Goal: Transaction & Acquisition: Purchase product/service

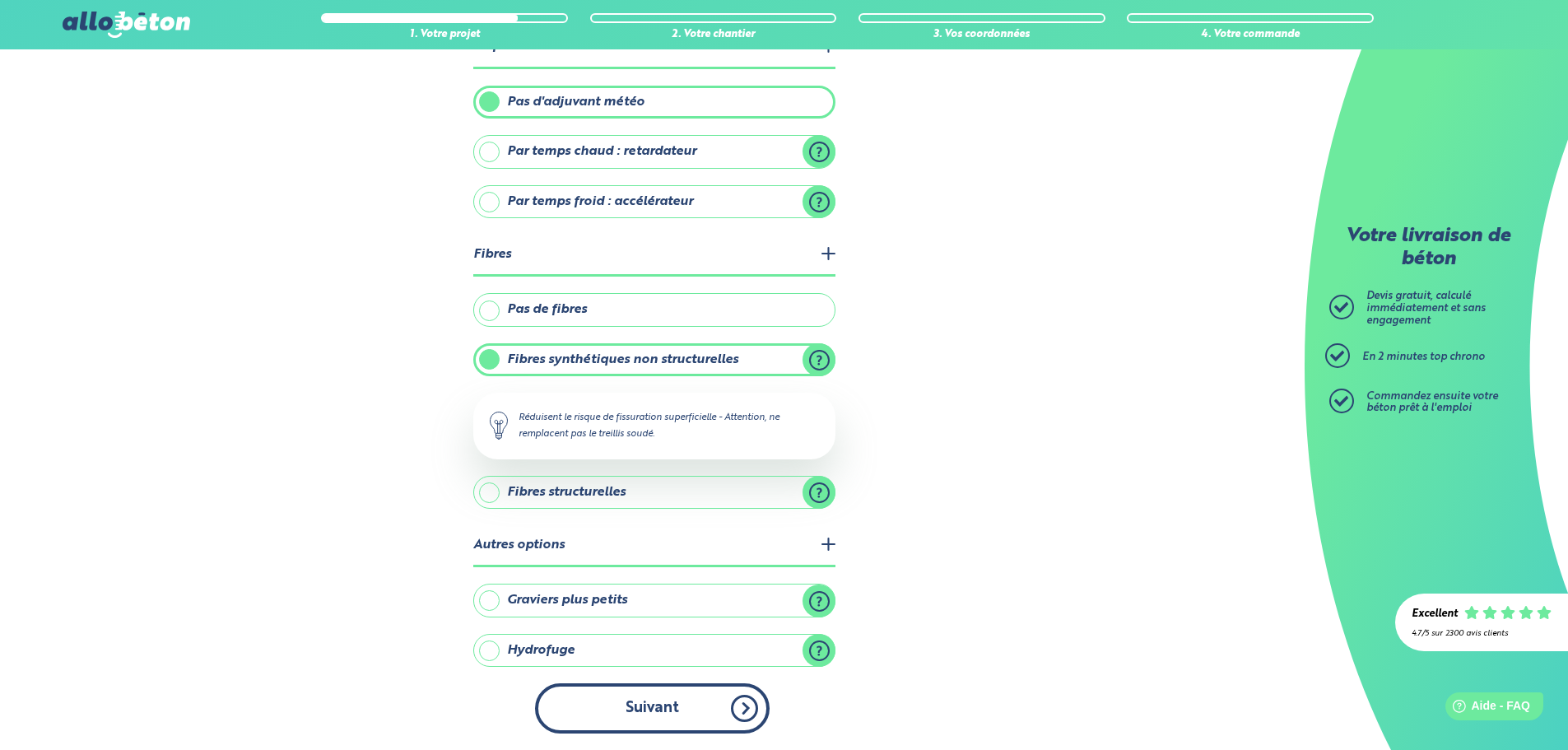
click at [733, 722] on button "Suivant" at bounding box center [653, 708] width 234 height 50
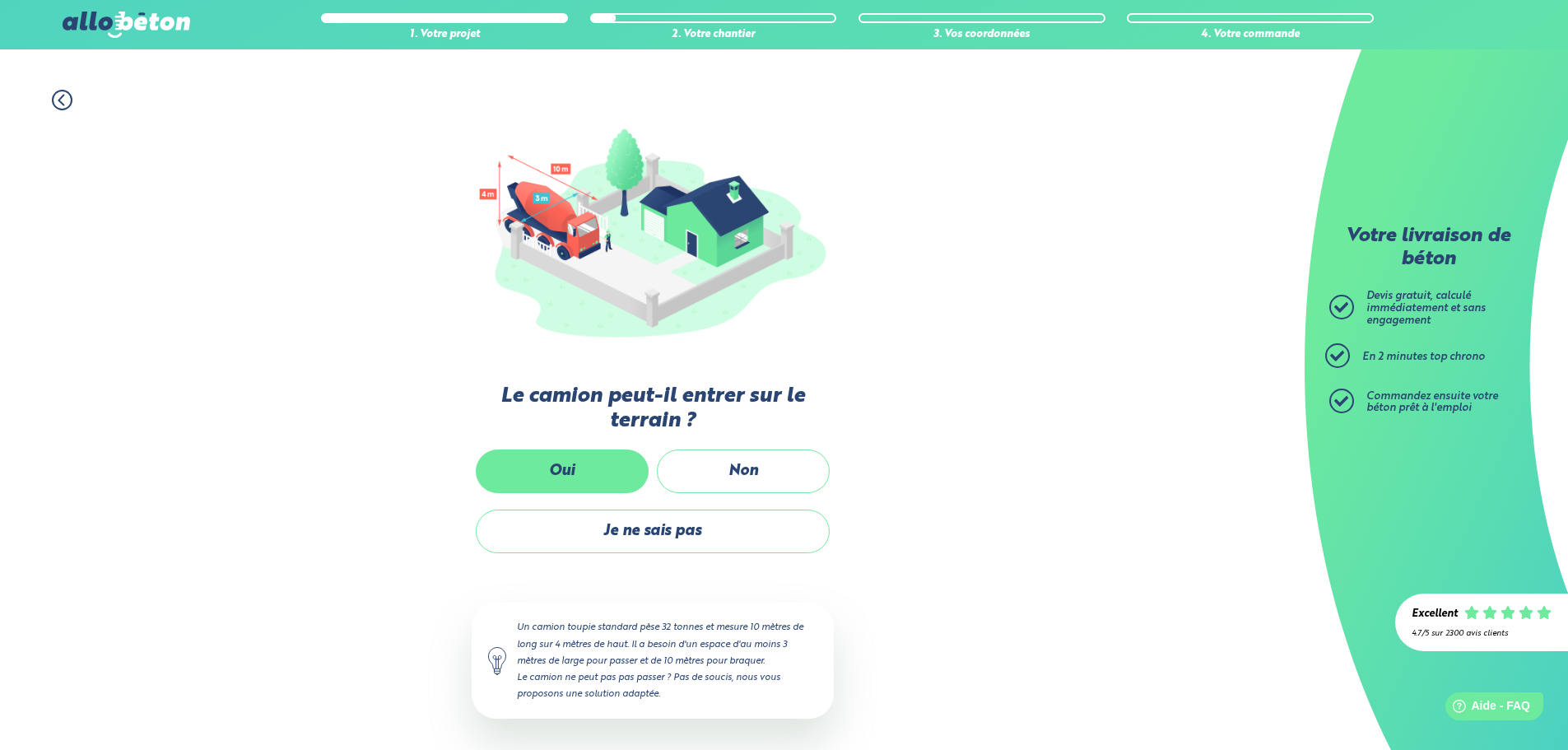
click at [614, 470] on label "Oui" at bounding box center [561, 471] width 173 height 43
click at [0, 0] on input "Oui" at bounding box center [0, 0] width 0 height 0
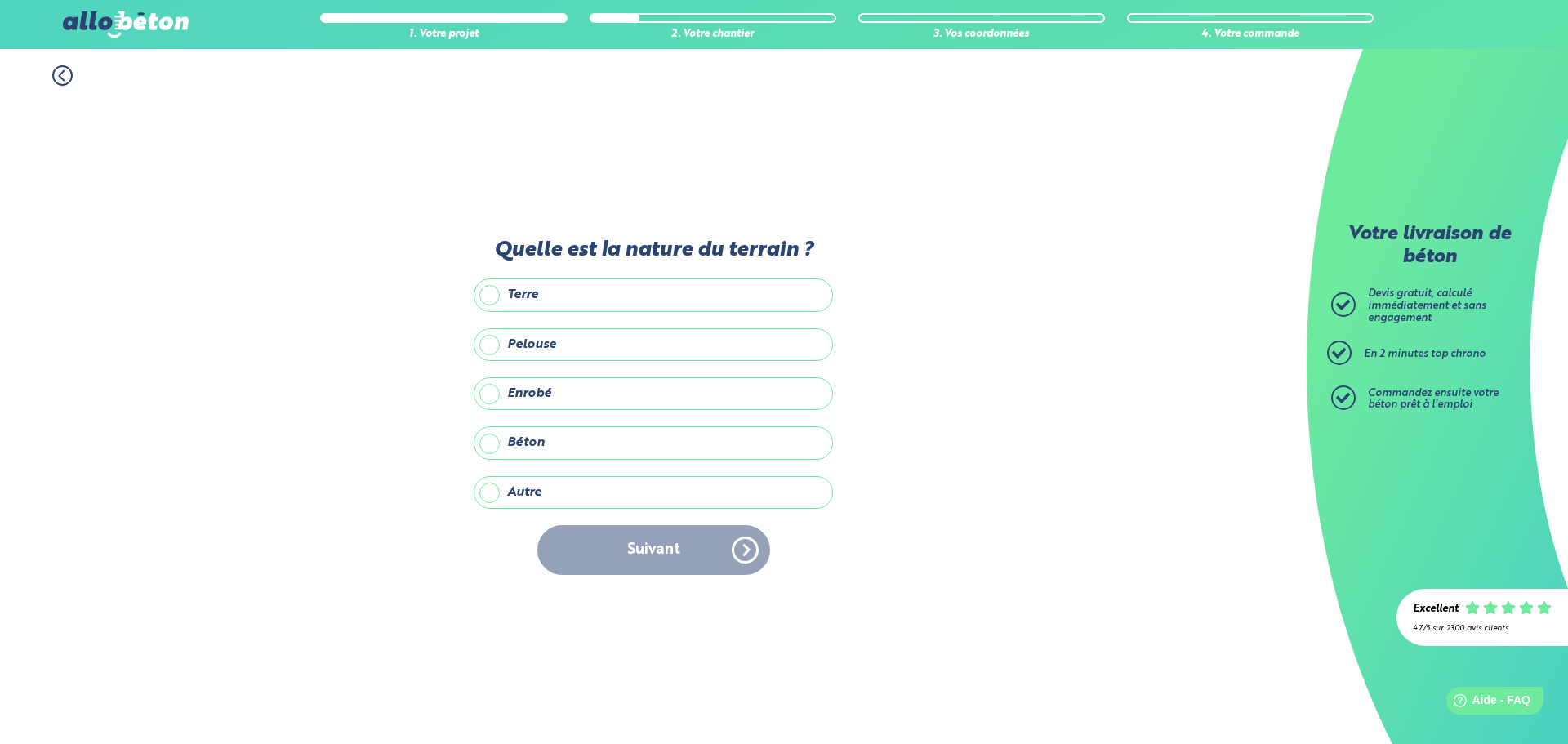
click at [561, 398] on label "Enrobé" at bounding box center [653, 394] width 359 height 33
click at [0, 0] on input "Enrobé" at bounding box center [0, 0] width 0 height 0
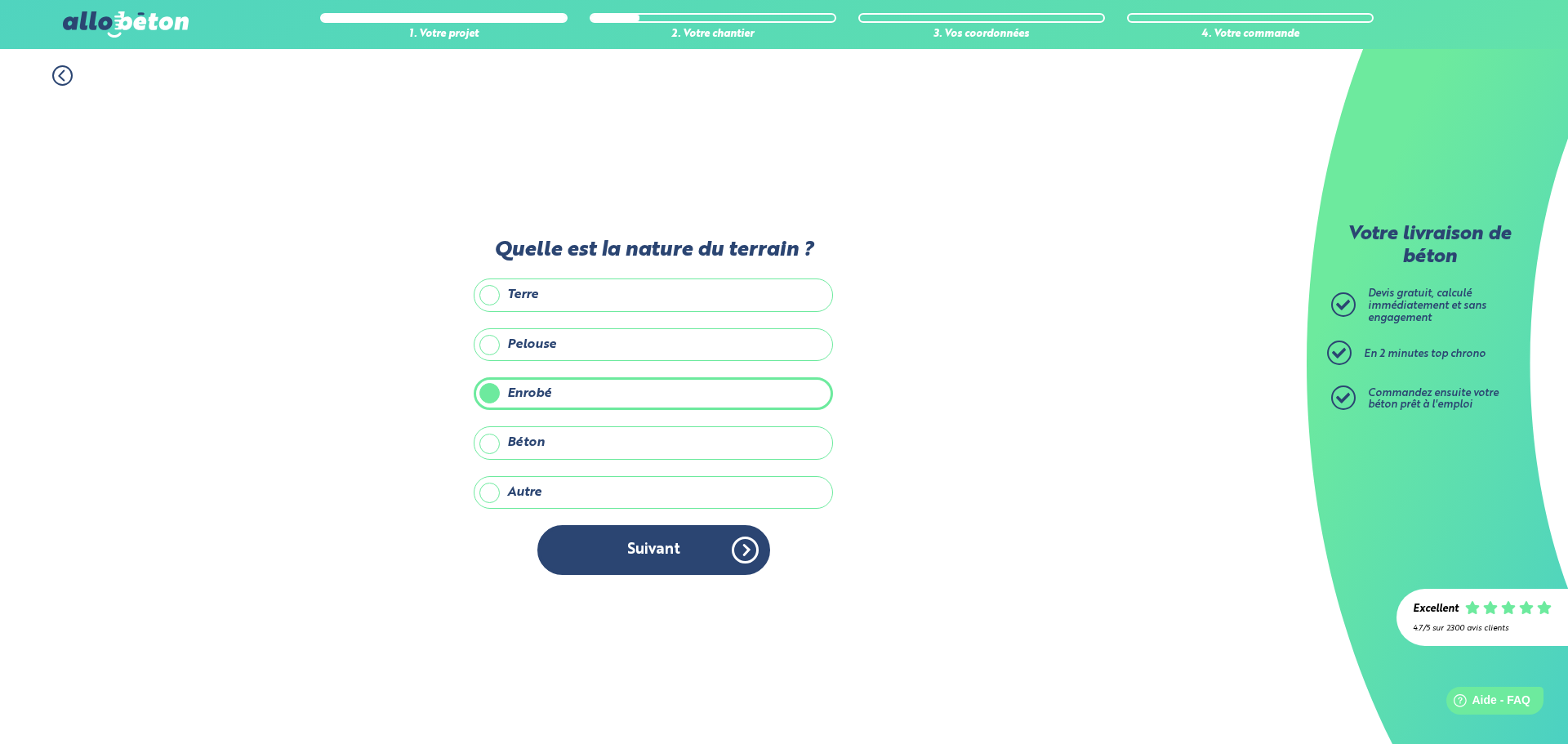
click at [608, 570] on button "Suivant" at bounding box center [654, 550] width 232 height 50
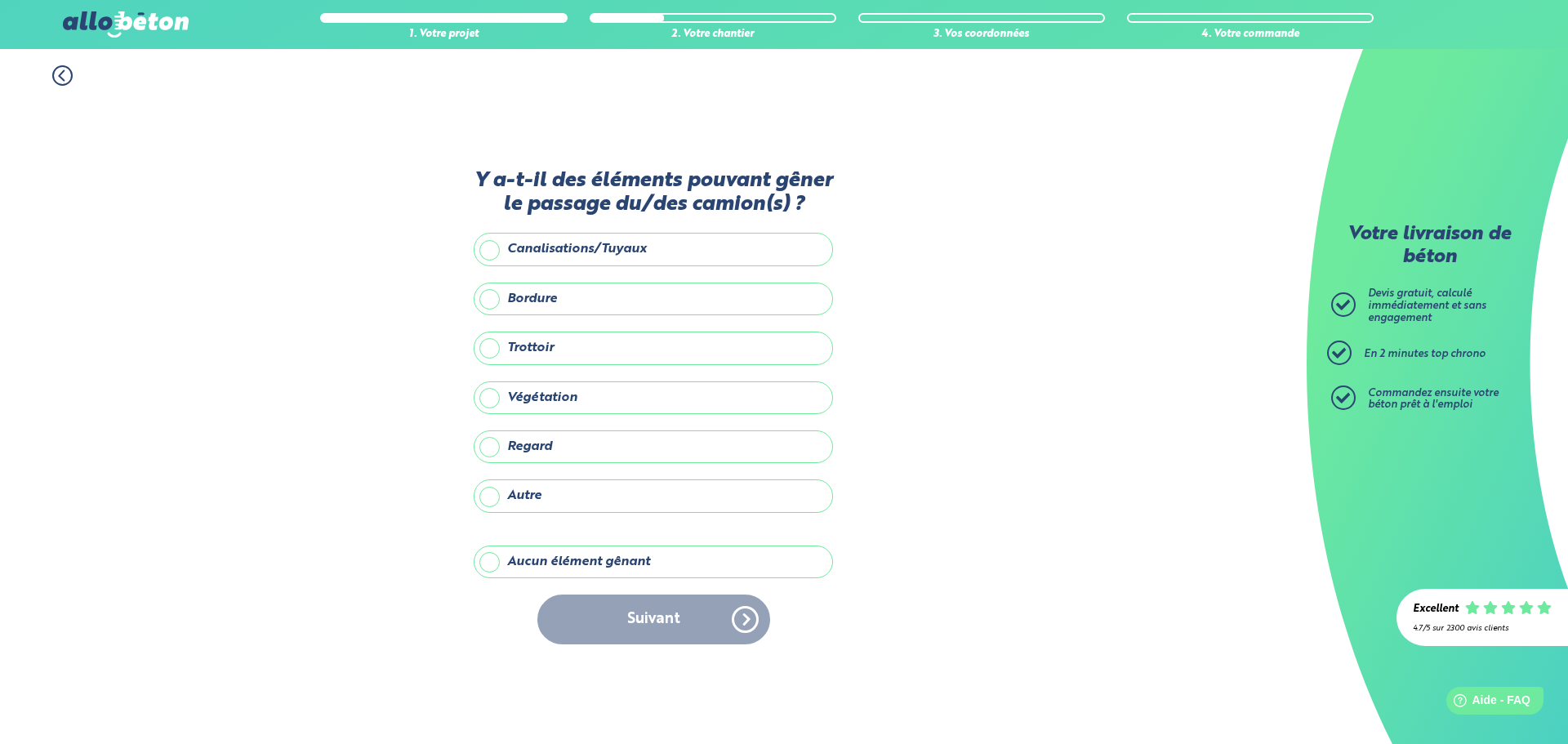
click at [596, 574] on label "Aucun élément gênant" at bounding box center [653, 562] width 359 height 33
click at [0, 0] on input "Aucun élément gênant" at bounding box center [0, 0] width 0 height 0
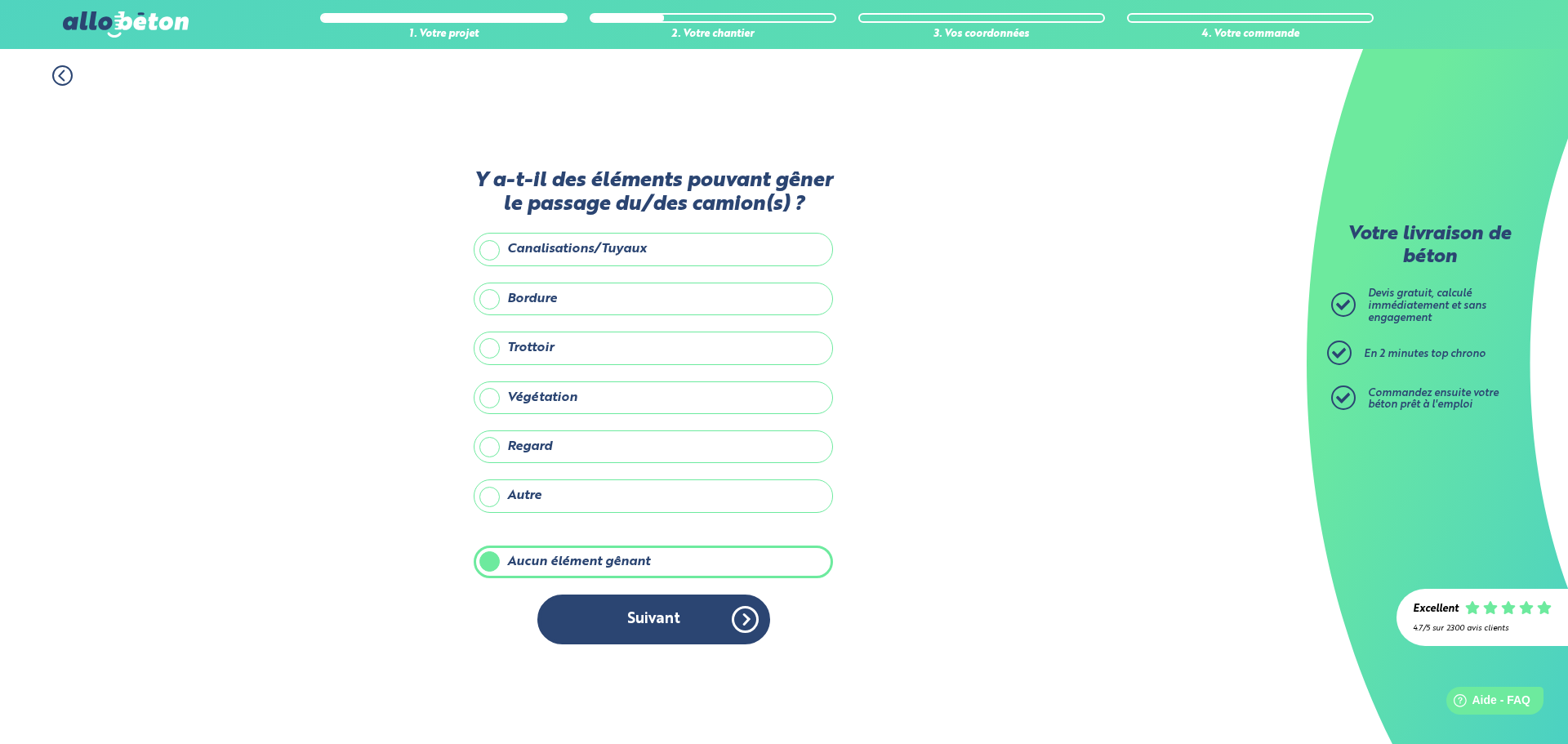
click at [608, 593] on div "Y a-t-il des éléments pouvant gêner le passage du/des camion(s) ? Canalisations…" at bounding box center [653, 415] width 359 height 493
click at [610, 599] on button "Suivant" at bounding box center [654, 620] width 232 height 50
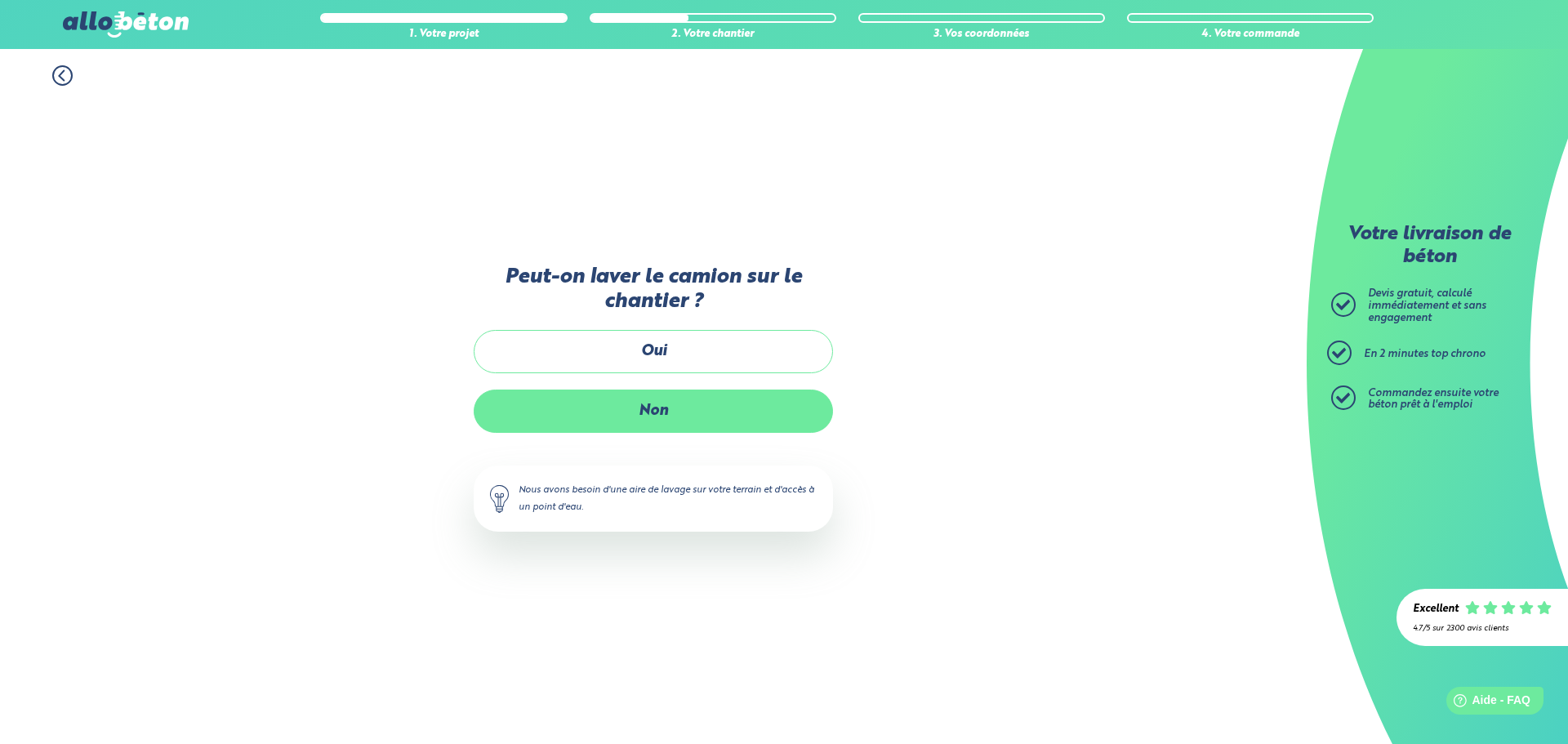
click at [669, 412] on label "Non" at bounding box center [653, 411] width 359 height 43
click at [0, 0] on input "Non" at bounding box center [0, 0] width 0 height 0
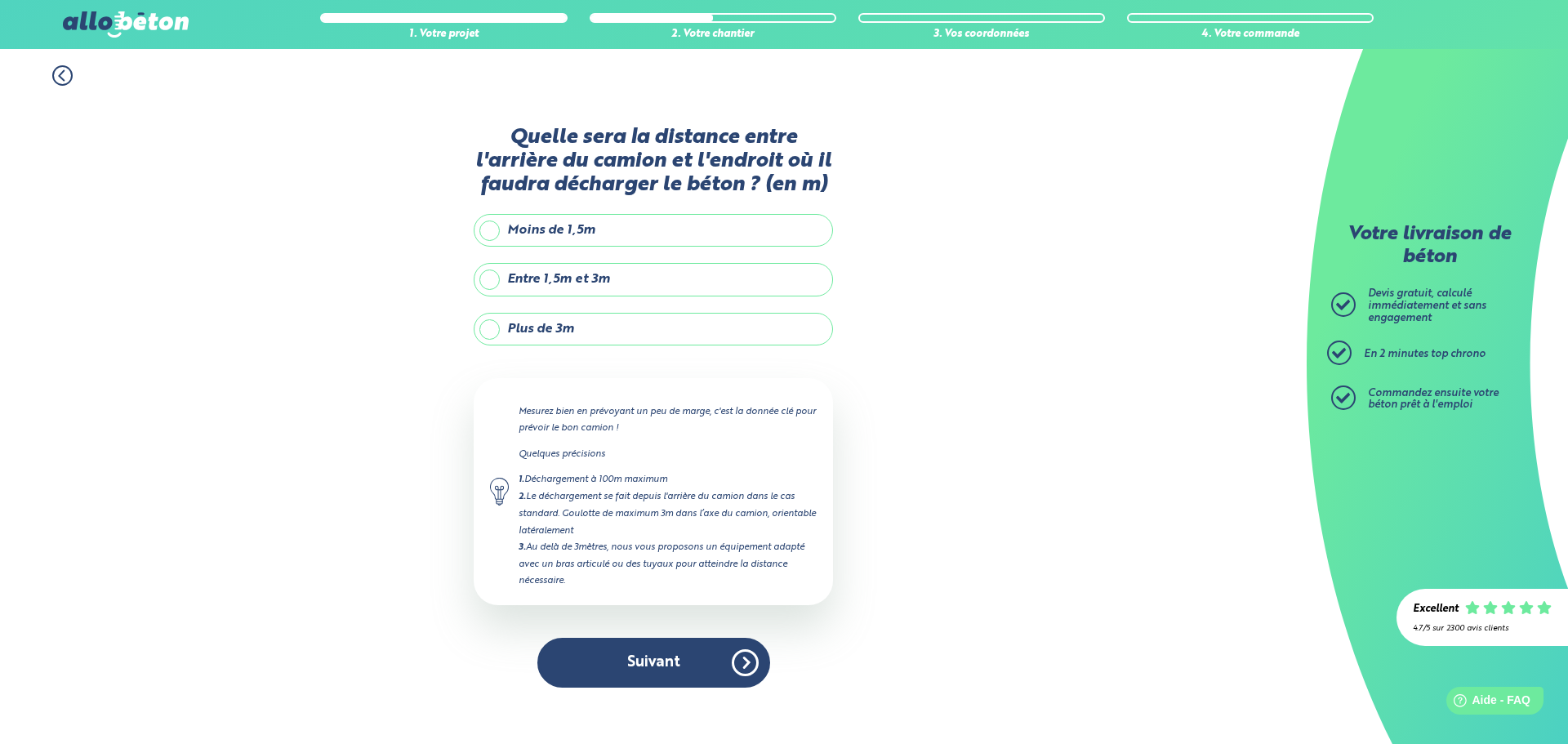
click at [623, 232] on label "Moins de 1,5m" at bounding box center [653, 231] width 359 height 33
click at [0, 0] on input "Moins de 1,5m" at bounding box center [0, 0] width 0 height 0
click at [590, 293] on label "Entre 1,5m et 3m" at bounding box center [653, 279] width 359 height 33
click at [0, 0] on input "Entre 1,5m et 3m" at bounding box center [0, 0] width 0 height 0
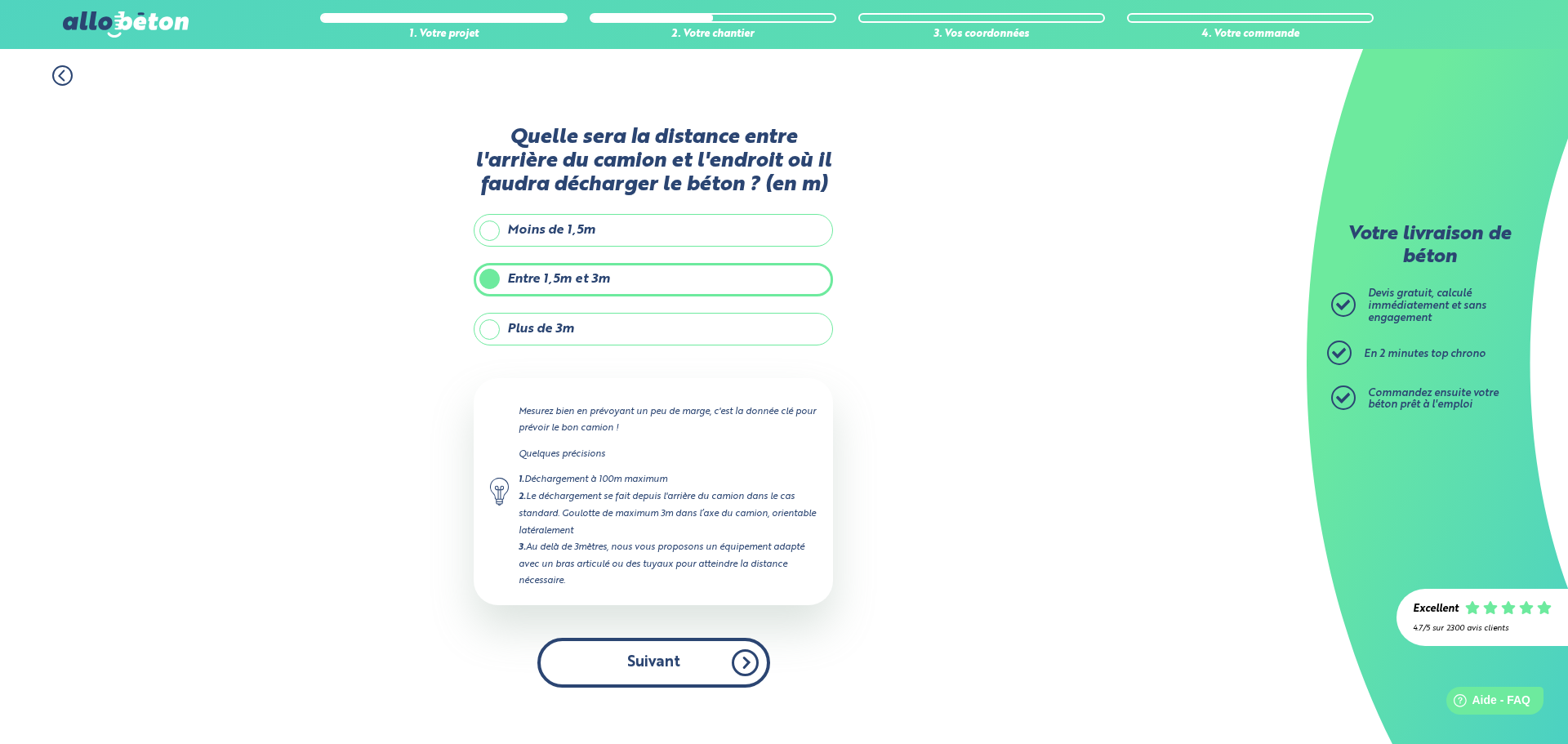
click at [620, 655] on button "Suivant" at bounding box center [654, 663] width 232 height 50
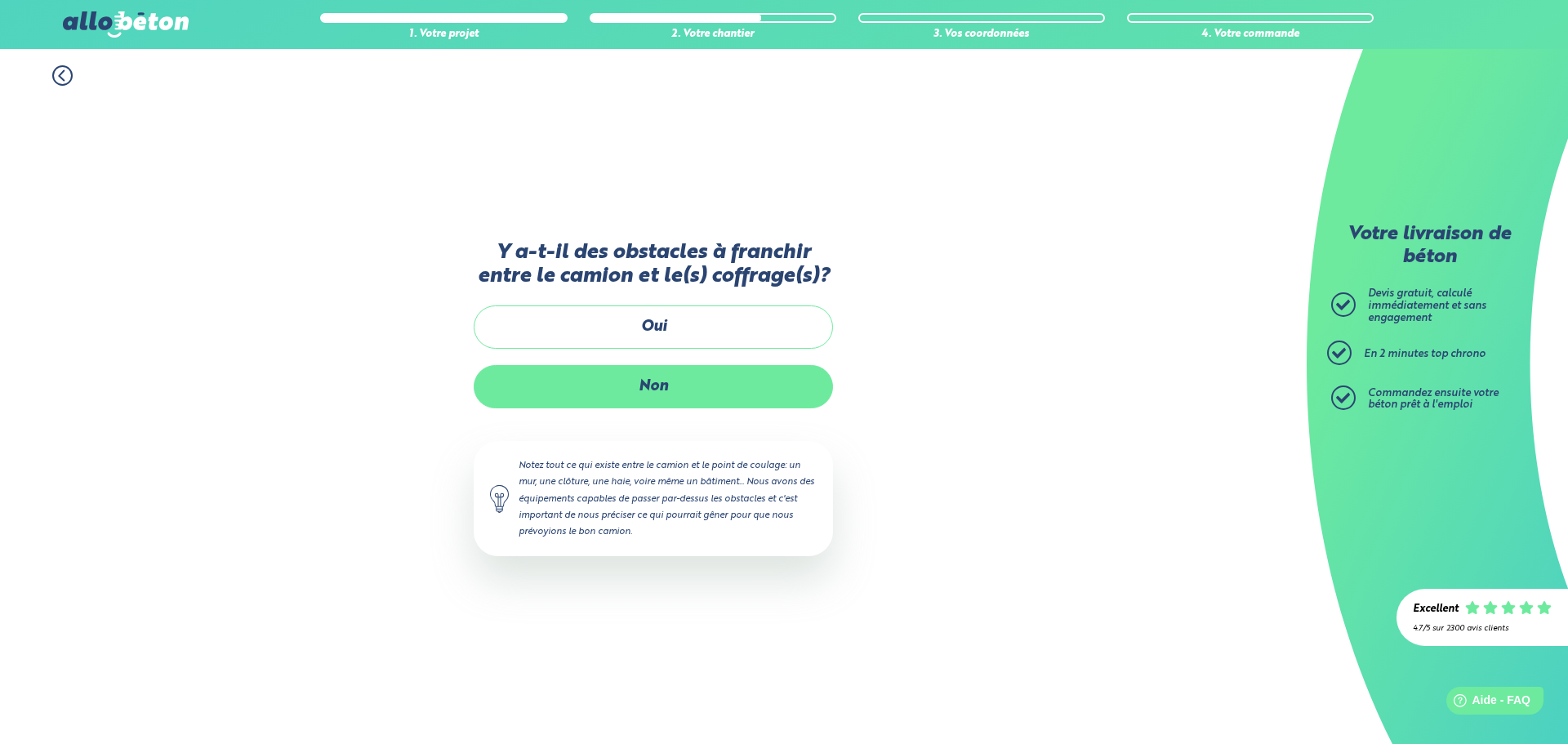
click at [662, 382] on label "Non" at bounding box center [653, 387] width 359 height 43
click at [0, 0] on input "Non" at bounding box center [0, 0] width 0 height 0
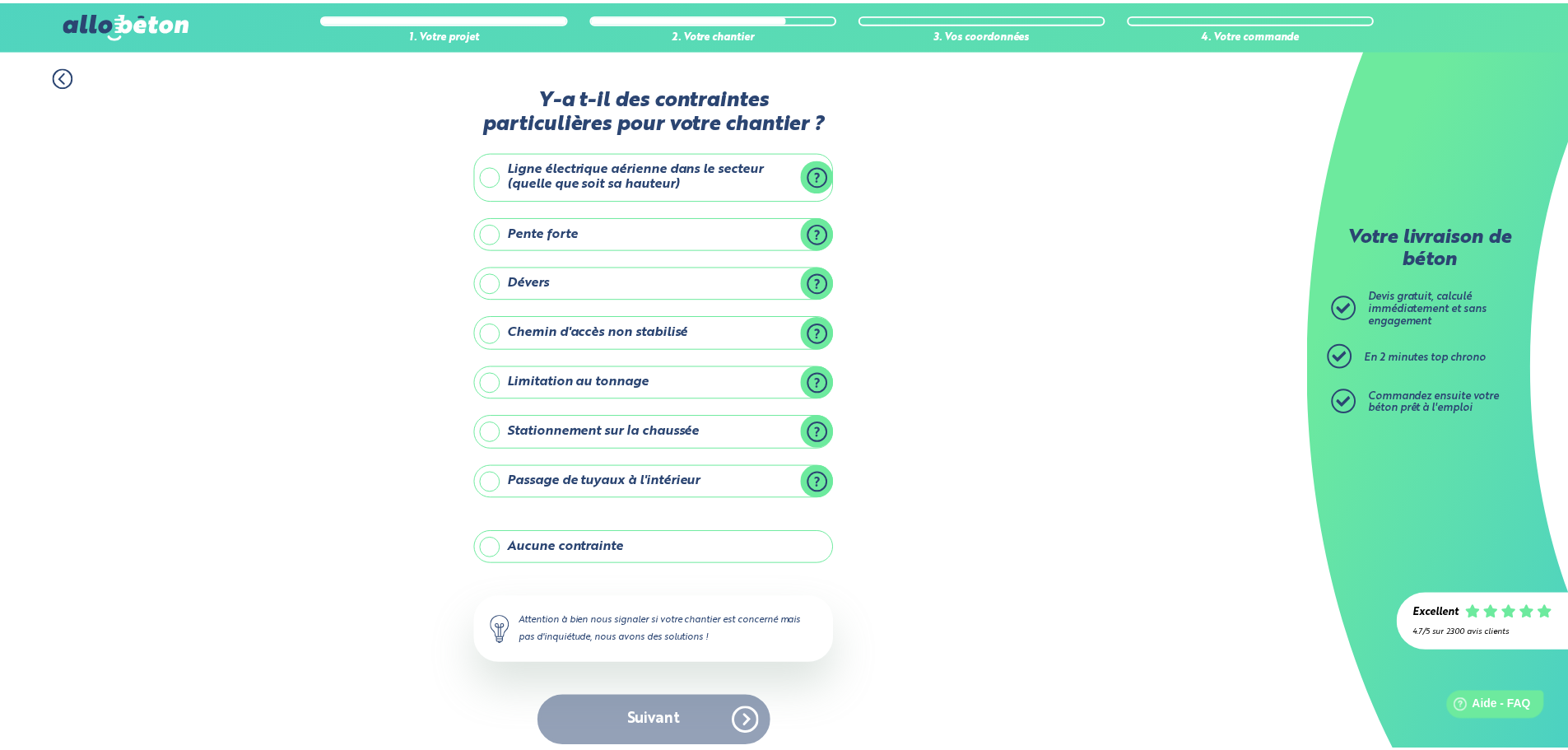
scroll to position [13, 0]
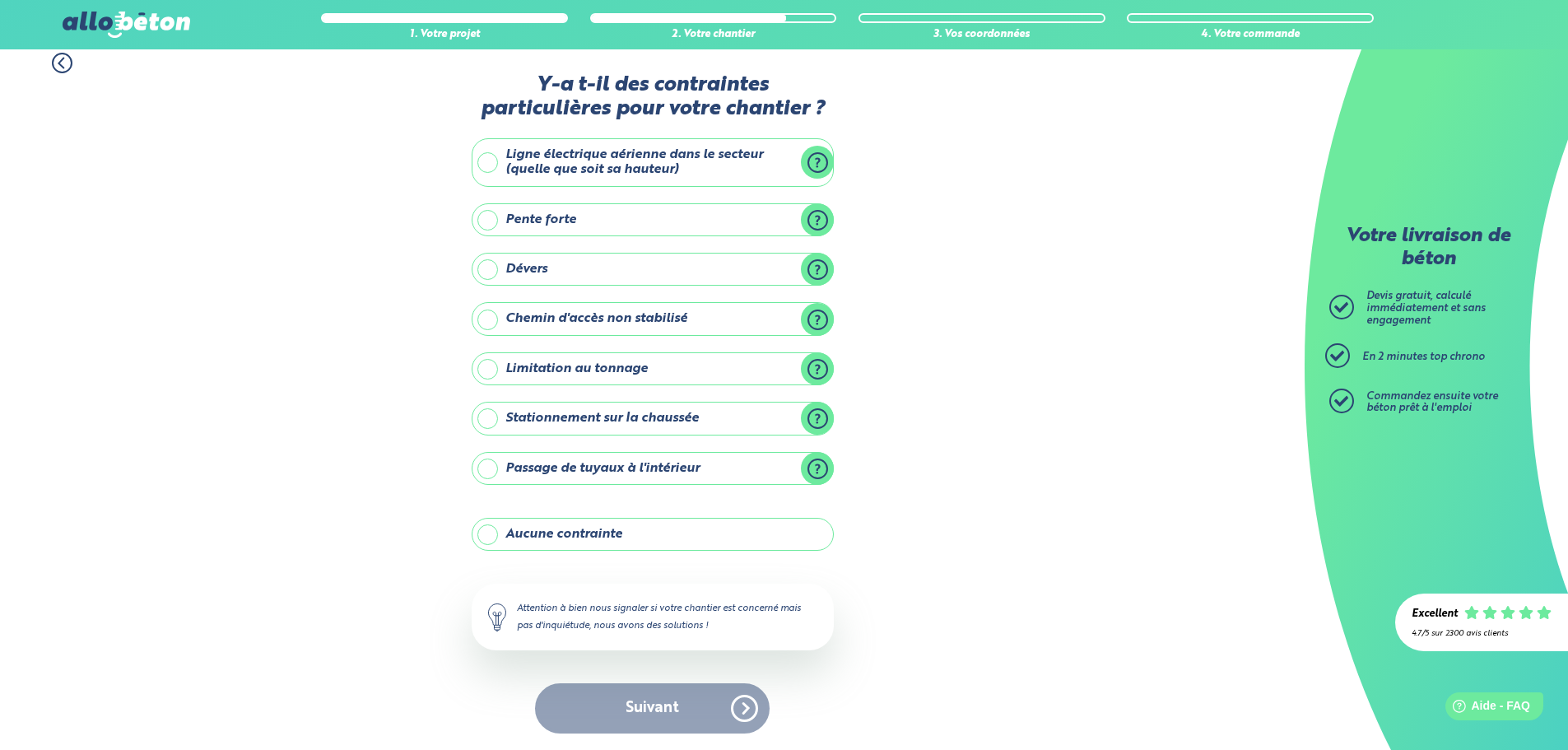
click at [604, 544] on label "Aucune contrainte" at bounding box center [653, 535] width 362 height 33
click at [0, 0] on input "Aucune contrainte" at bounding box center [0, 0] width 0 height 0
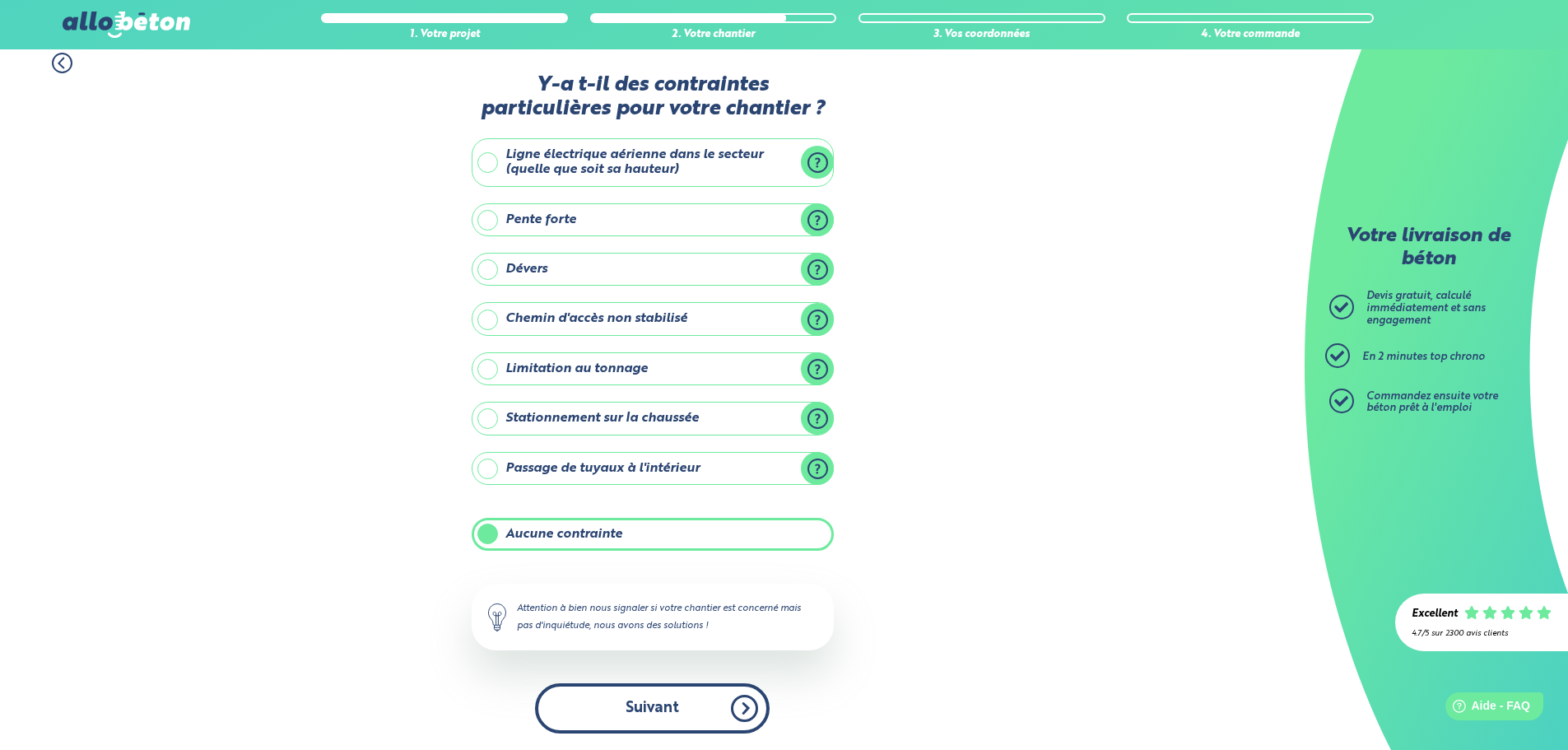
click at [627, 711] on button "Suivant" at bounding box center [653, 708] width 234 height 50
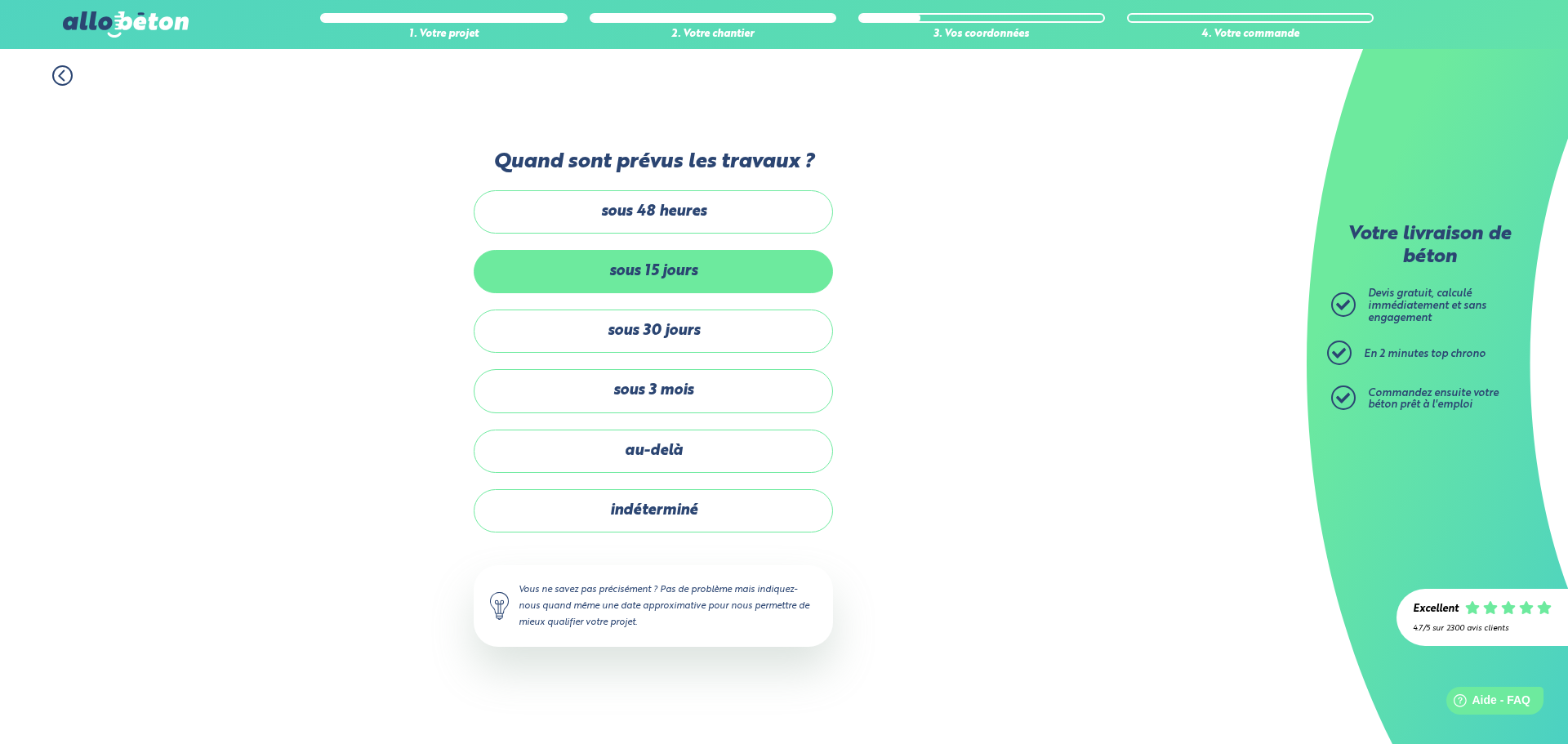
click at [660, 274] on label "sous 15 jours" at bounding box center [653, 271] width 359 height 43
click at [0, 0] on input "sous 15 jours" at bounding box center [0, 0] width 0 height 0
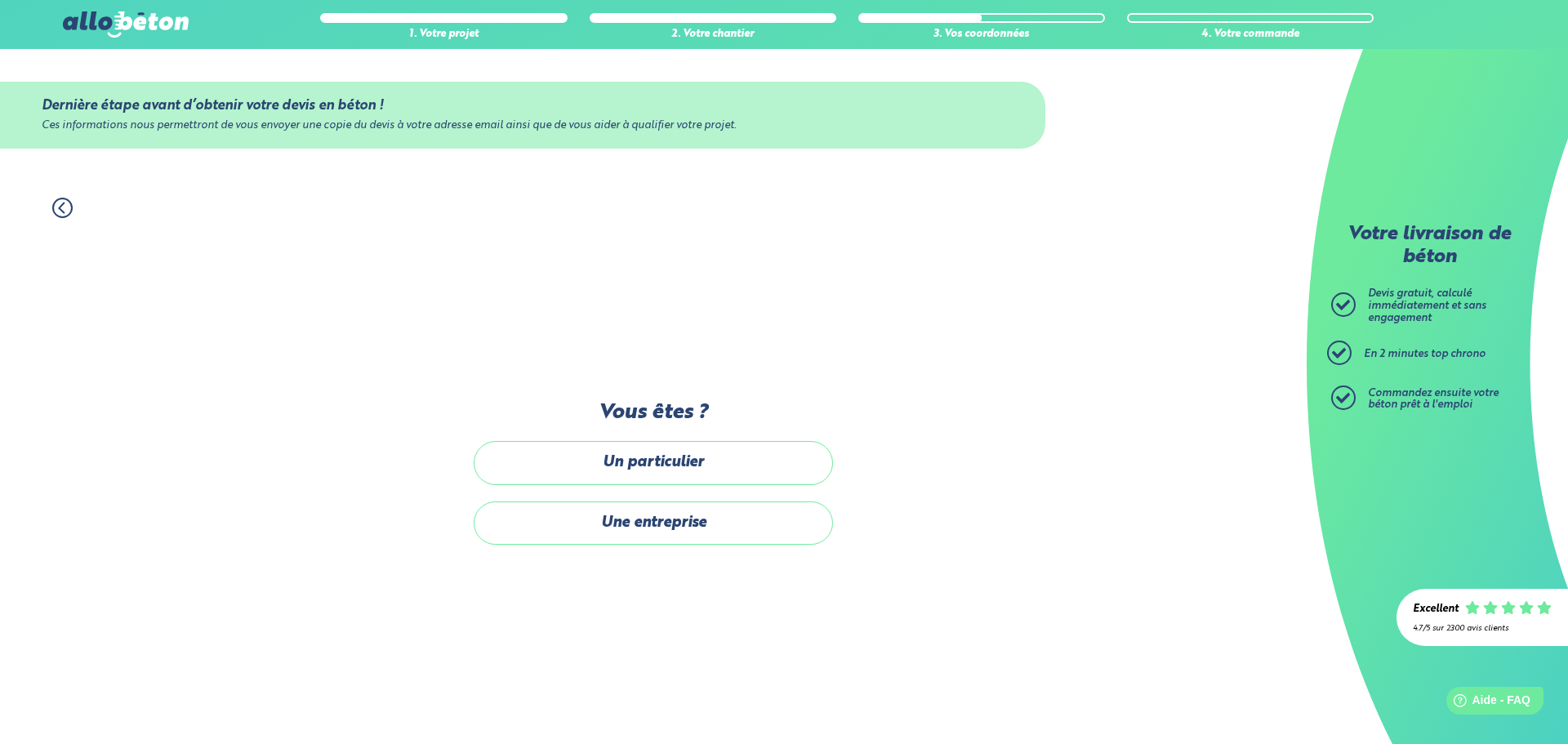
click at [660, 549] on div "Dernière étape avant d’obtenir votre devis en béton ! Ces informations nous per…" at bounding box center [653, 481] width 359 height 160
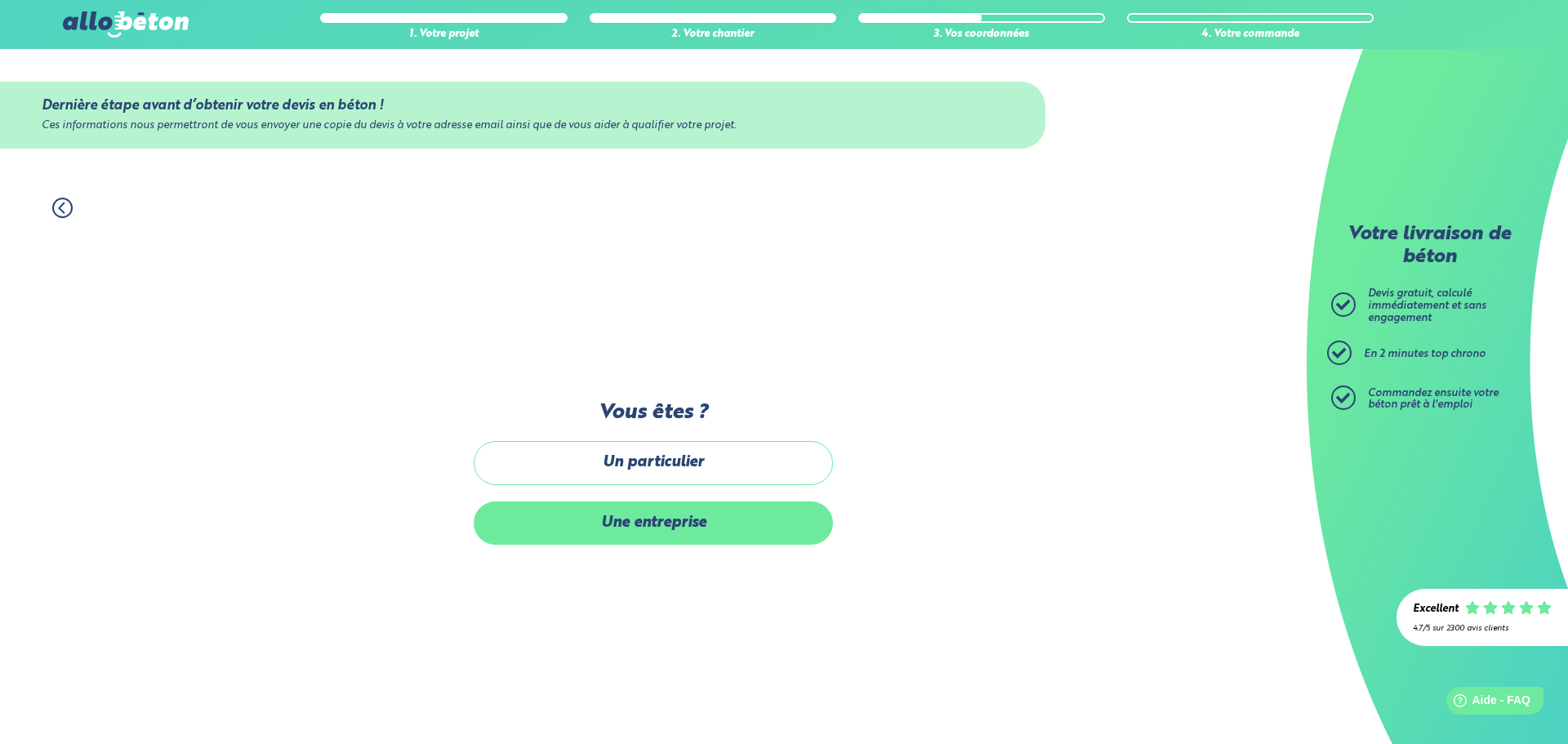
click at [660, 543] on label "Une entreprise" at bounding box center [653, 523] width 359 height 43
click at [0, 0] on input "Une entreprise" at bounding box center [0, 0] width 0 height 0
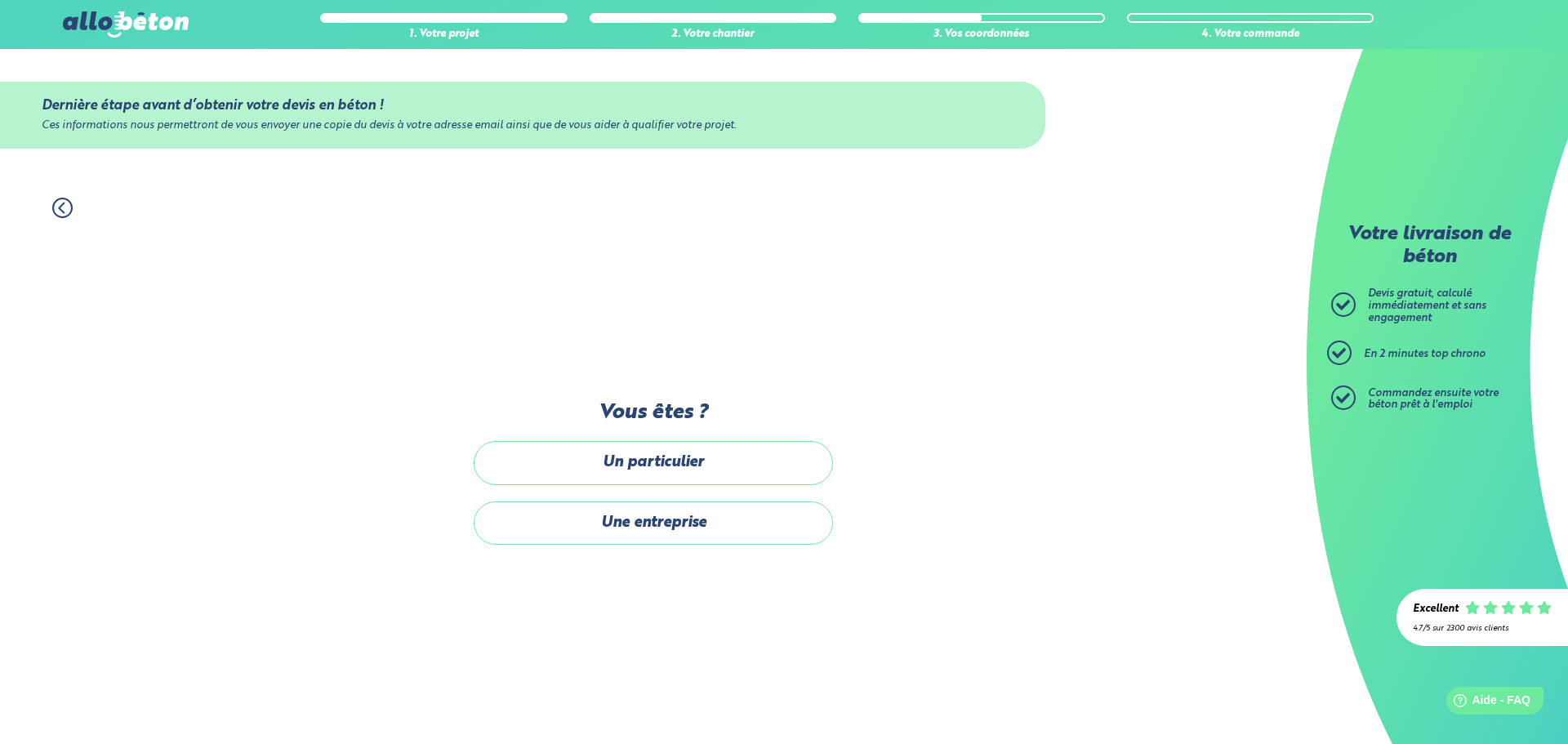
click at [0, 0] on button "Suivant" at bounding box center [0, 0] width 0 height 0
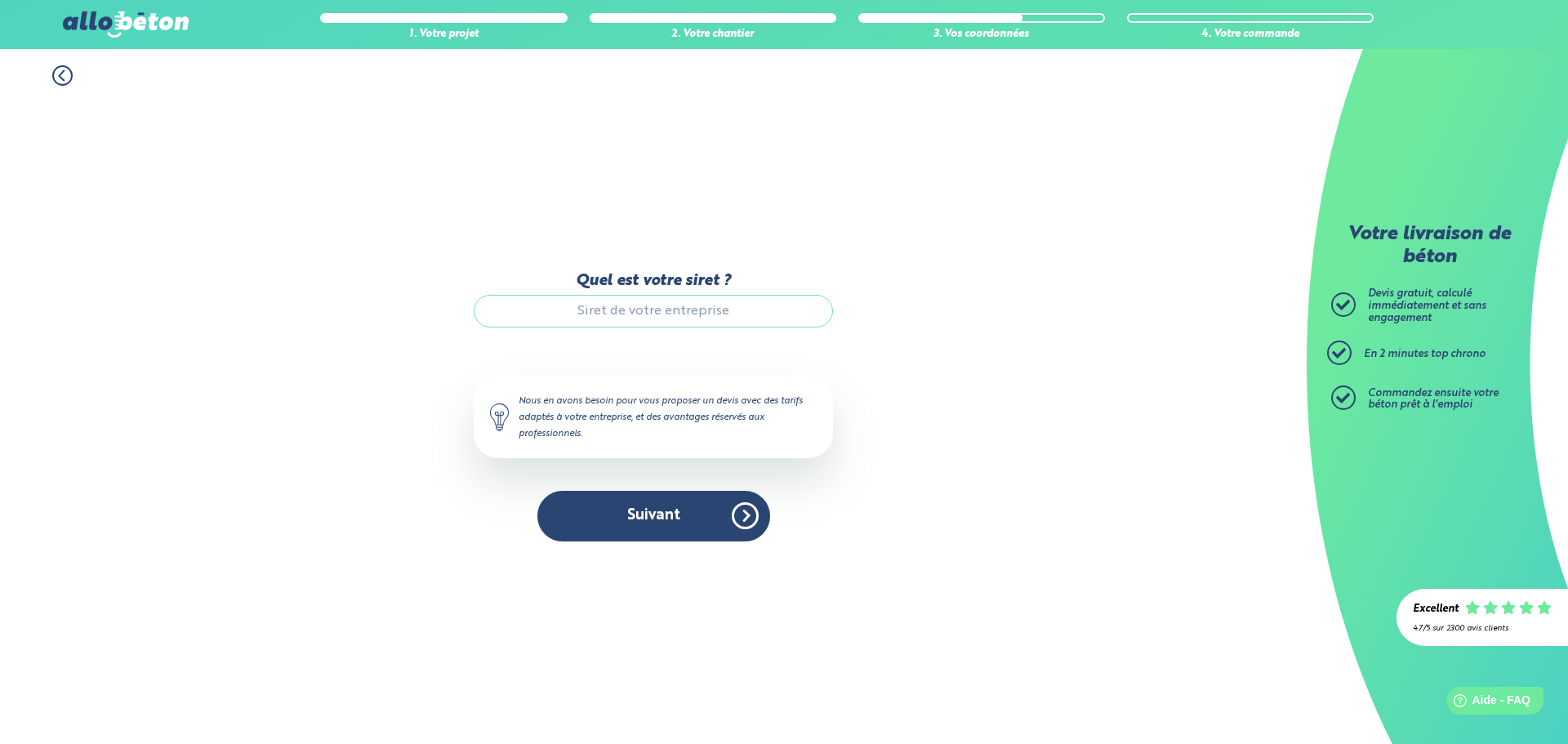
click at [652, 327] on div "Quel est votre siret ?" at bounding box center [653, 307] width 359 height 71
click at [652, 319] on input "Quel est votre siret ?" at bounding box center [653, 311] width 359 height 33
drag, startPoint x: 659, startPoint y: 310, endPoint x: 670, endPoint y: 314, distance: 11.7
click at [663, 310] on input "8254025894" at bounding box center [653, 311] width 359 height 33
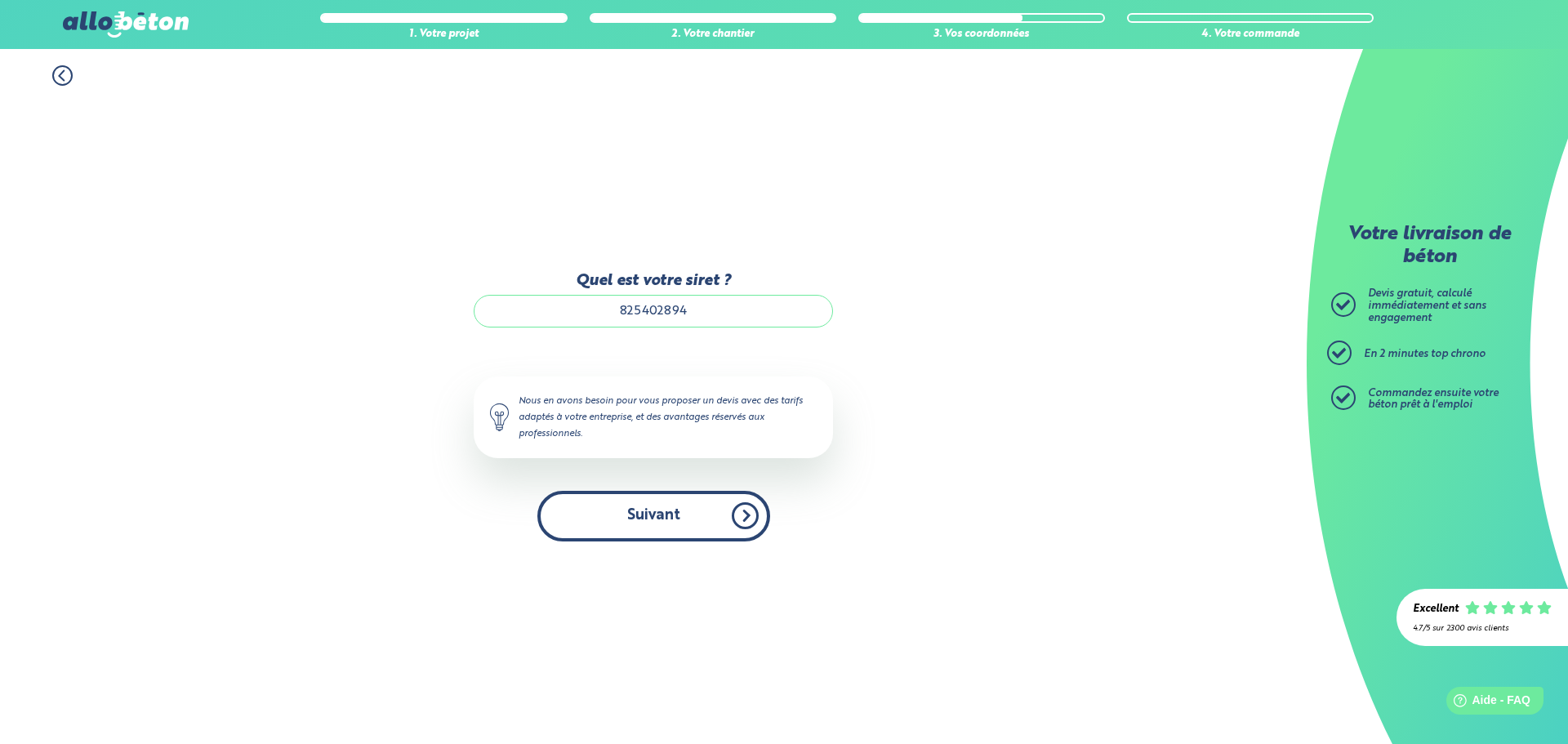
click at [673, 529] on button "Suivant" at bounding box center [654, 516] width 232 height 50
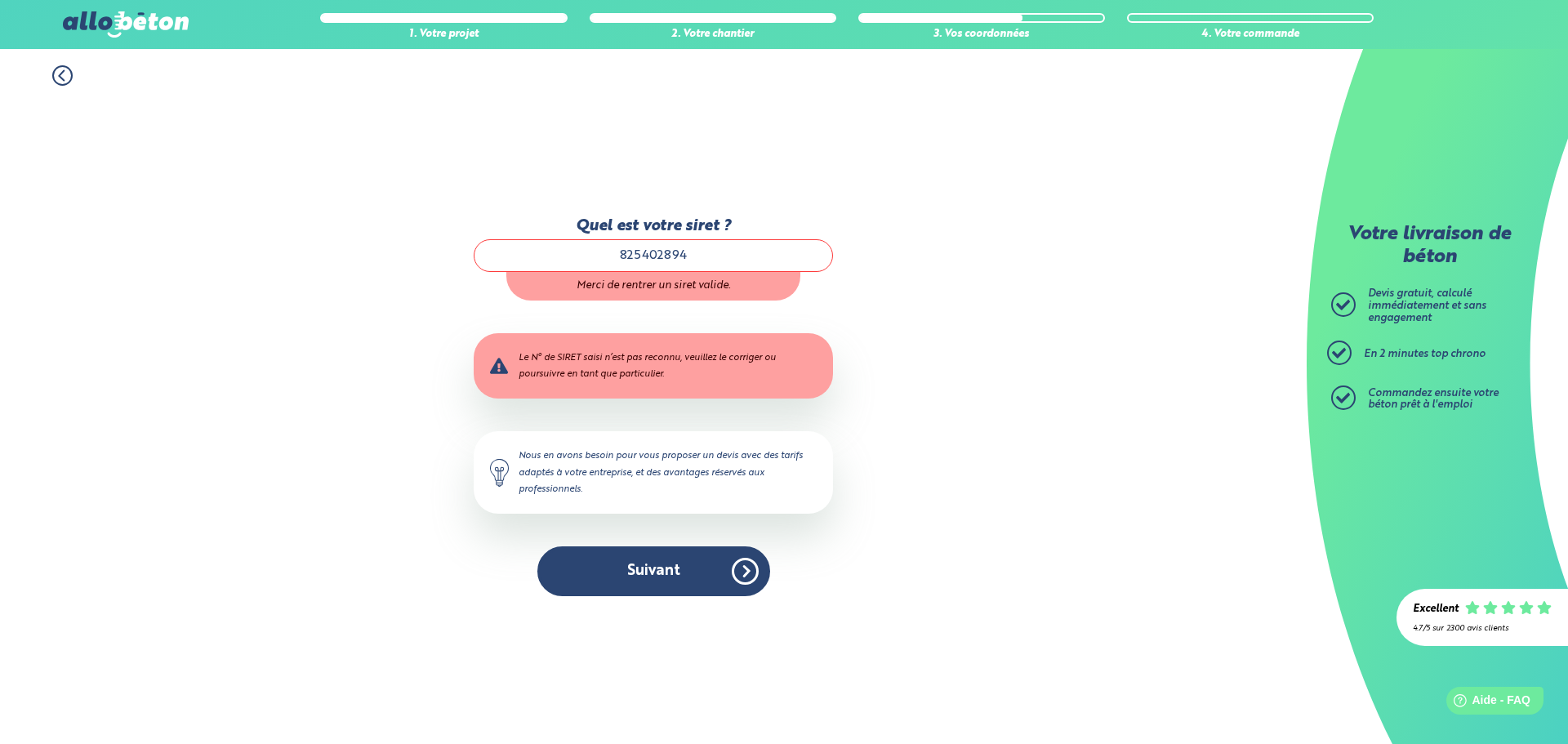
click at [699, 246] on input "825402894" at bounding box center [653, 256] width 359 height 33
type input "82540289400042"
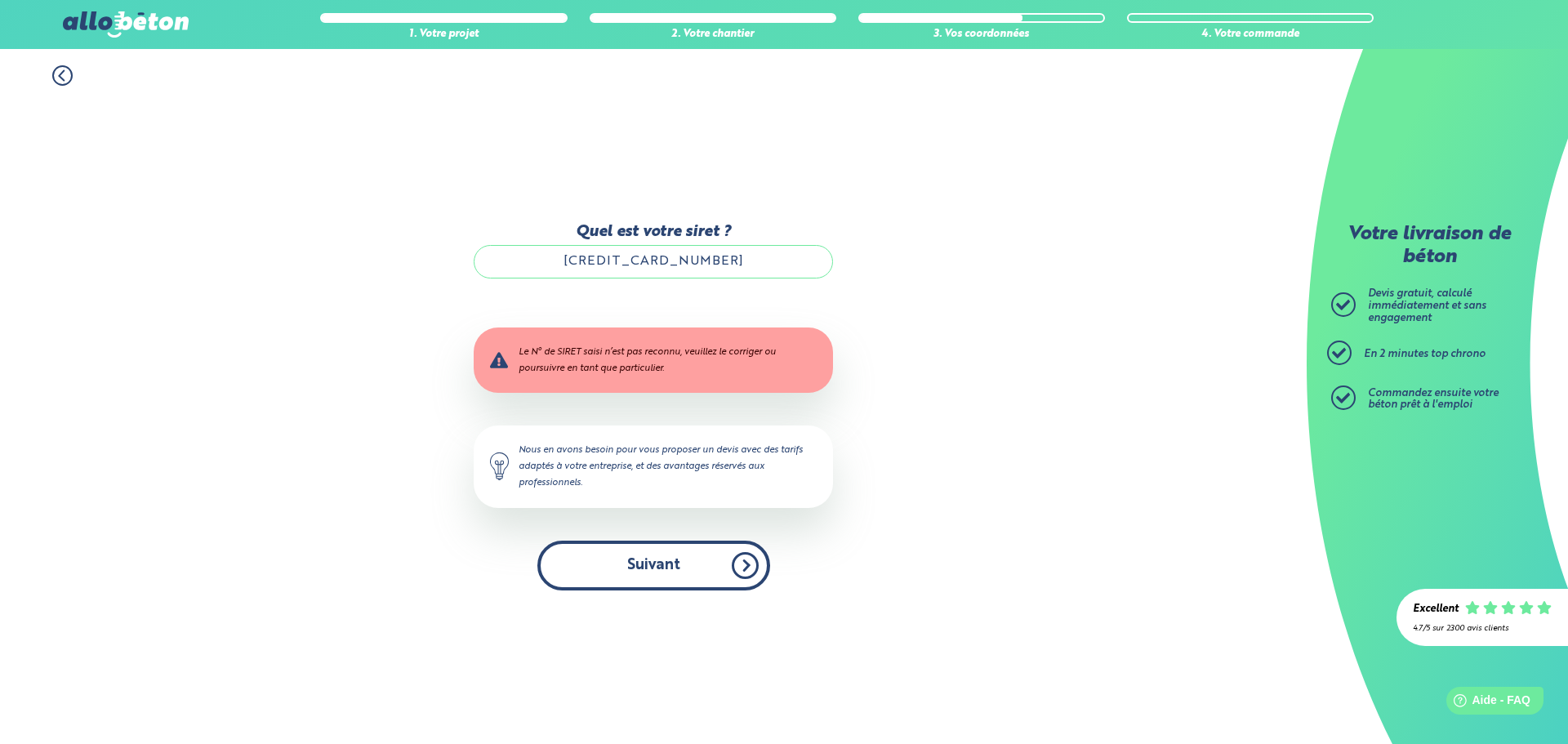
click at [660, 574] on button "Suivant" at bounding box center [654, 566] width 232 height 50
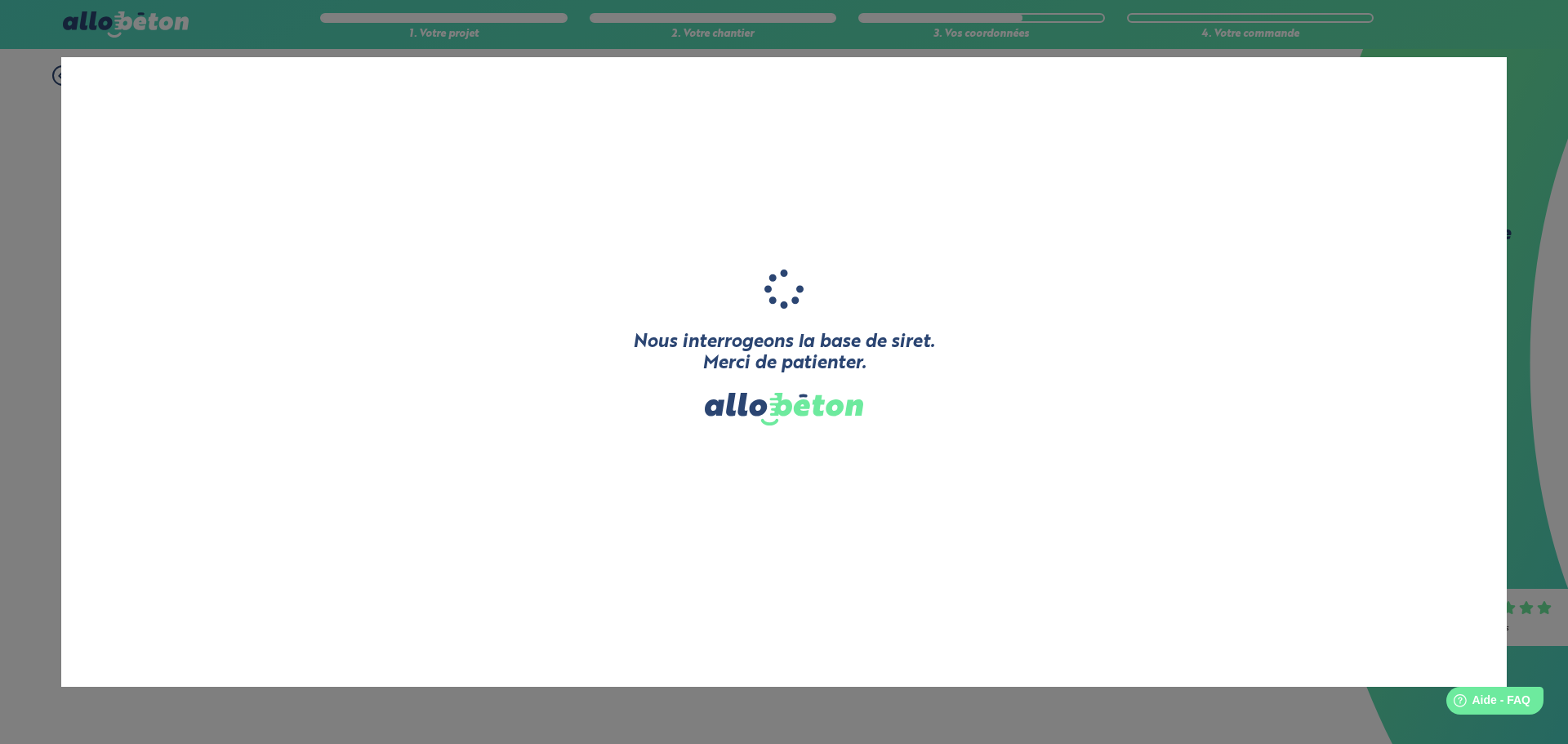
type input "SYGMA ENERGIE"
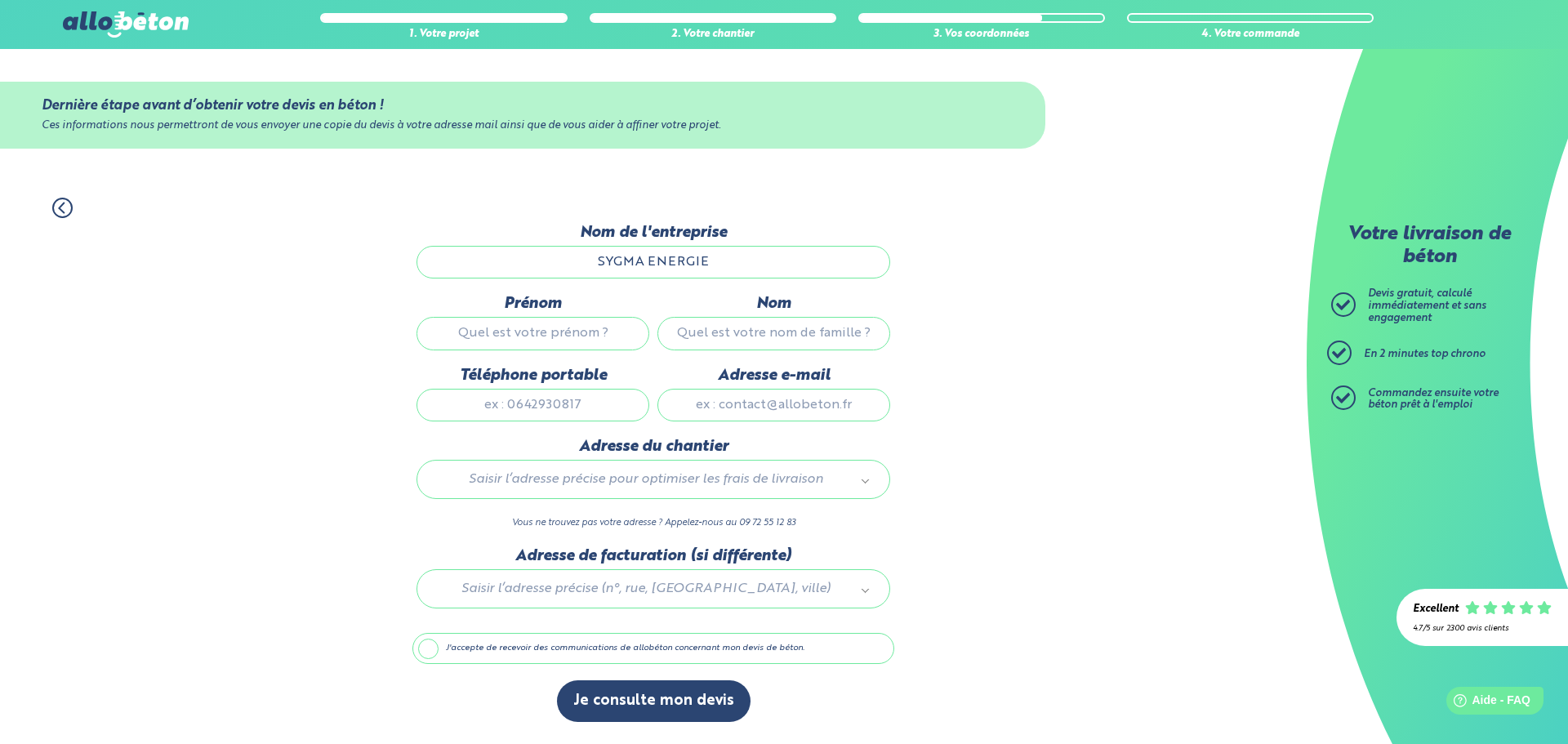
click at [606, 342] on input "Prénom" at bounding box center [533, 333] width 232 height 33
type input "farid"
click at [810, 331] on input "Nom" at bounding box center [774, 333] width 232 height 33
type input "bendjelloul"
click at [588, 389] on input "Téléphone portable" at bounding box center [533, 406] width 232 height 33
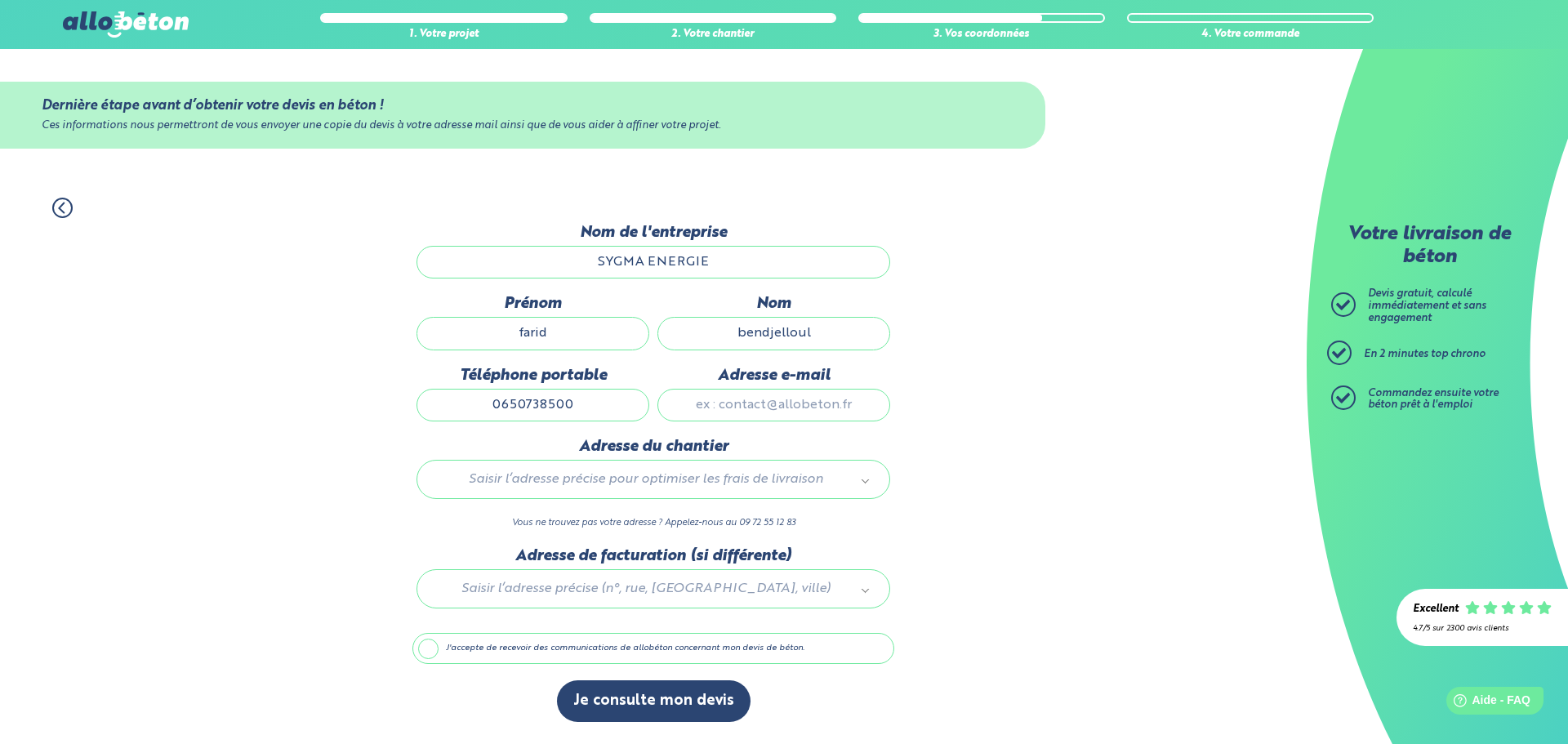
type input "0650738500"
click at [743, 412] on input "Adresse e-mail" at bounding box center [774, 406] width 232 height 33
type input "f.bendjelloul@sygma-energie.fr"
type input "Rue Edison 2"
click at [872, 406] on input "f.bendjelloul@sygma-energie.fr" at bounding box center [774, 406] width 232 height 33
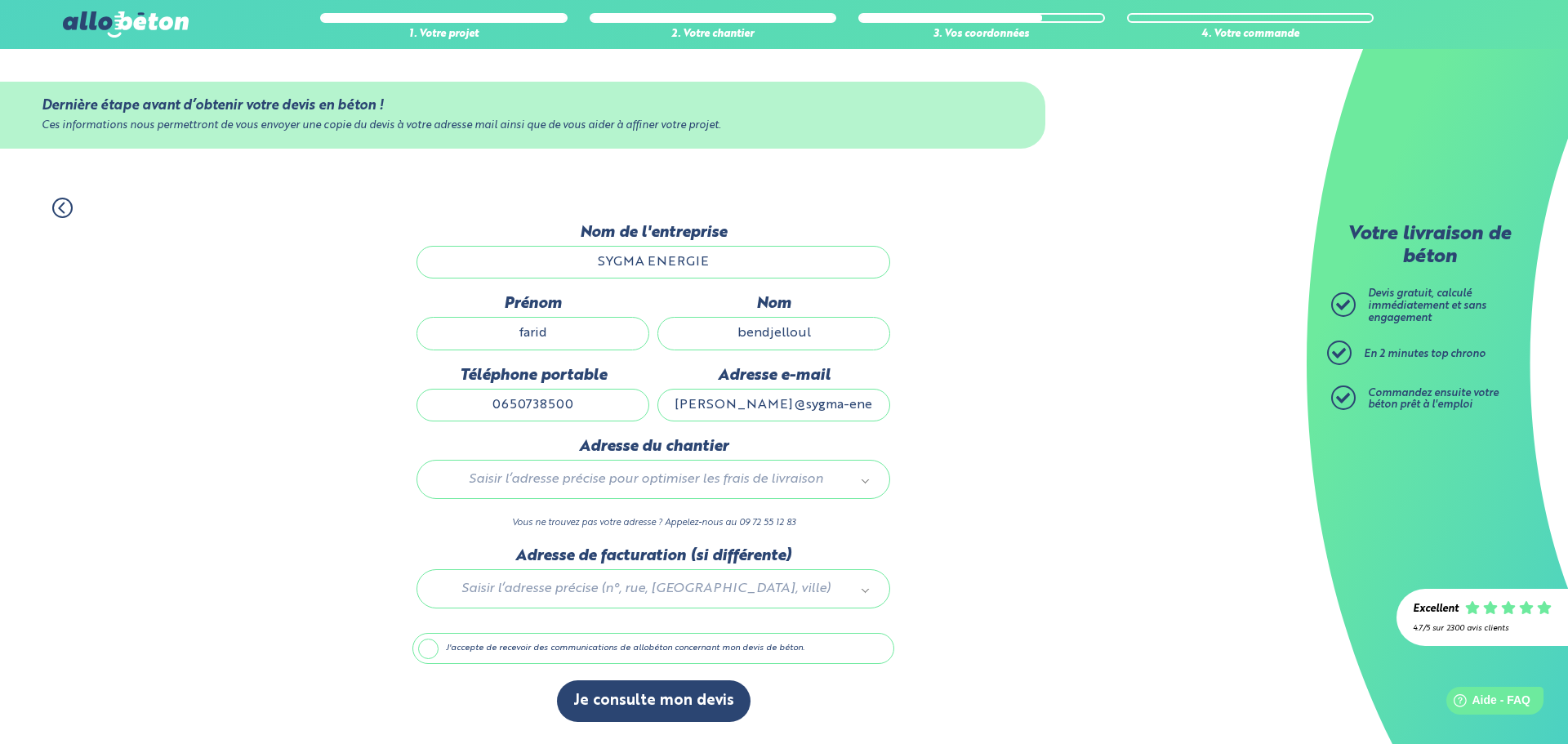
type input "f.bendjelloul@sygma-energie.fr"
click at [825, 519] on input "text" at bounding box center [654, 514] width 449 height 23
click at [531, 501] on div "Merci de saisir une addresse" at bounding box center [654, 539] width 474 height 88
click at [530, 514] on input "text" at bounding box center [654, 514] width 449 height 23
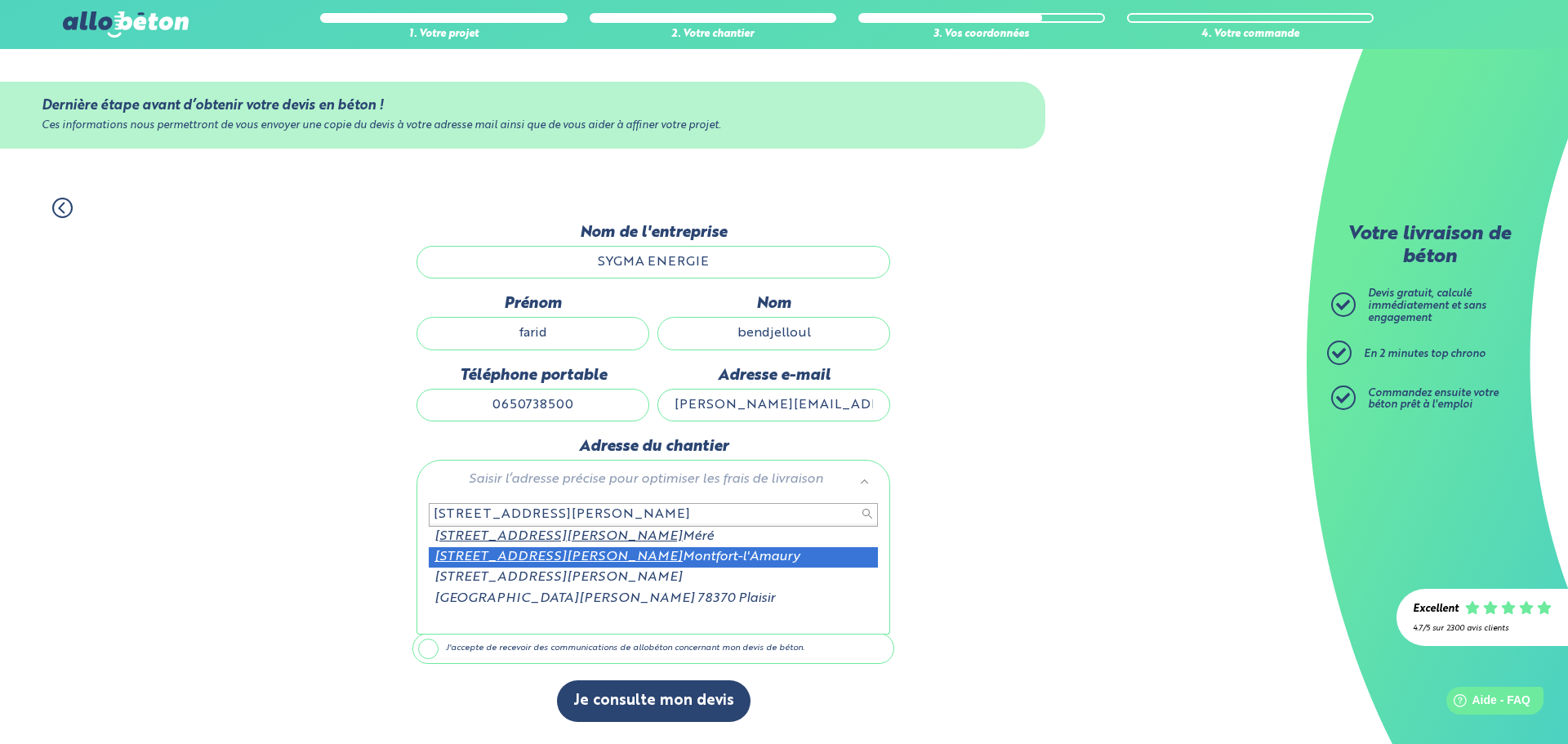
type input "22 avenue du general de gaulle 78490"
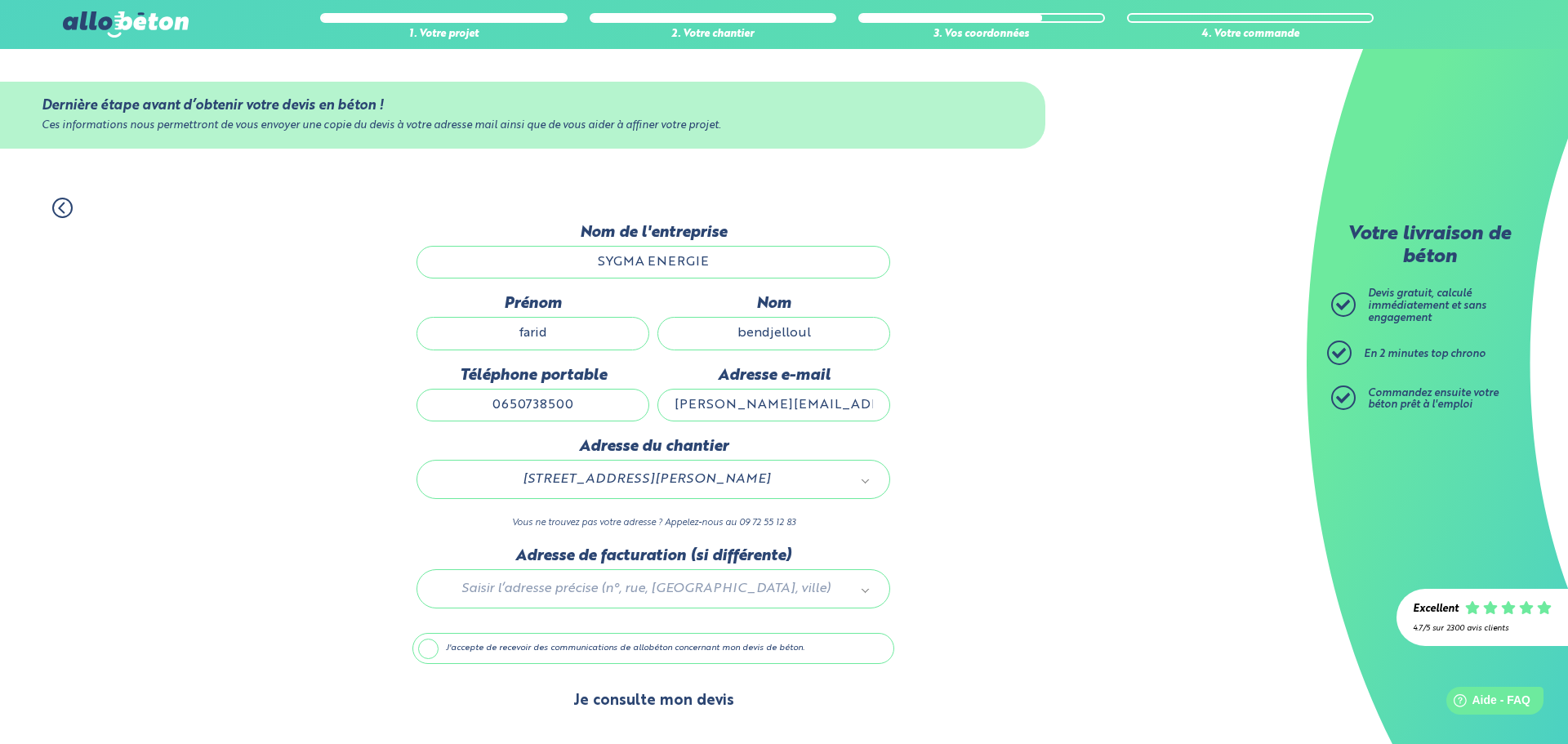
click at [664, 708] on button "Je consulte mon devis" at bounding box center [654, 701] width 194 height 41
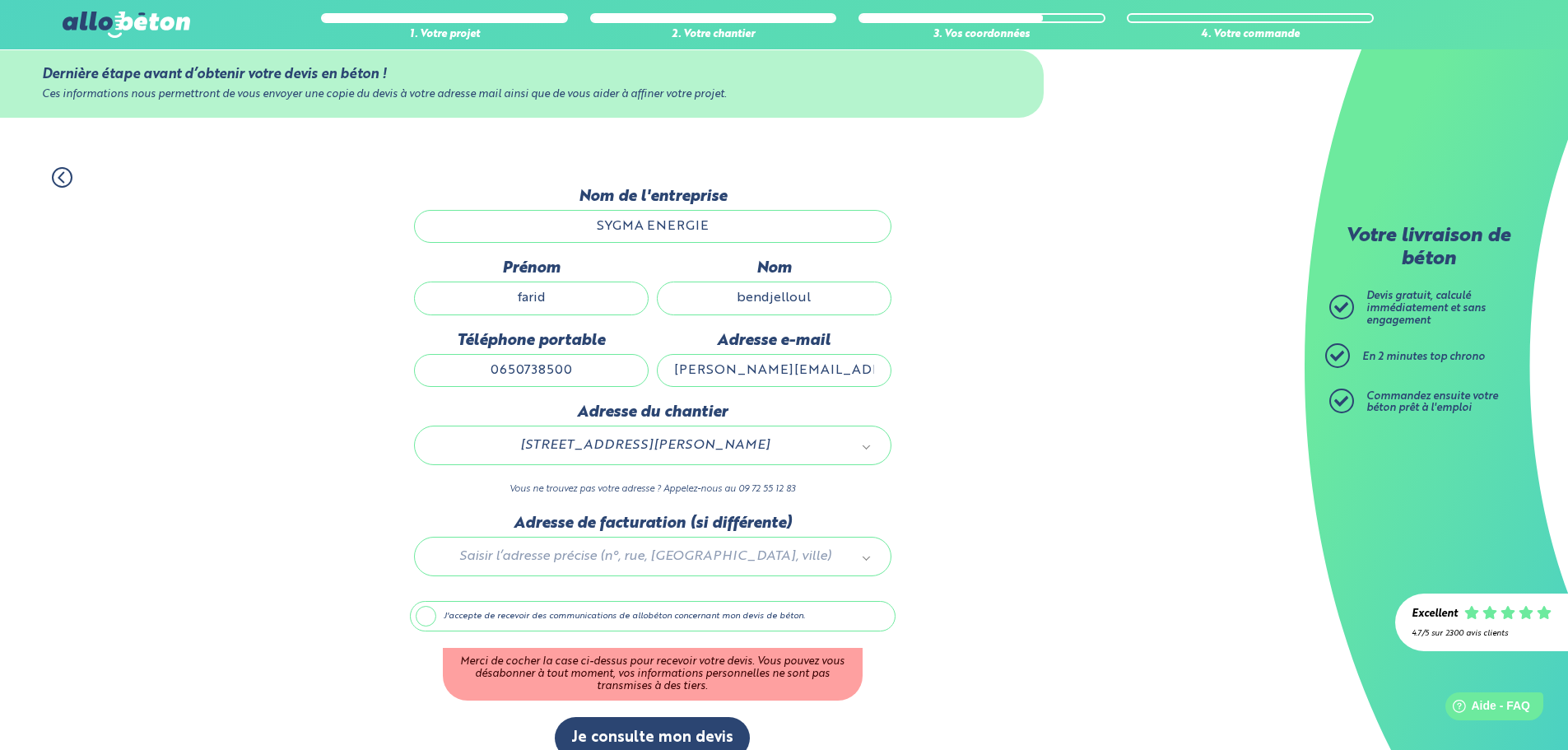
scroll to position [57, 0]
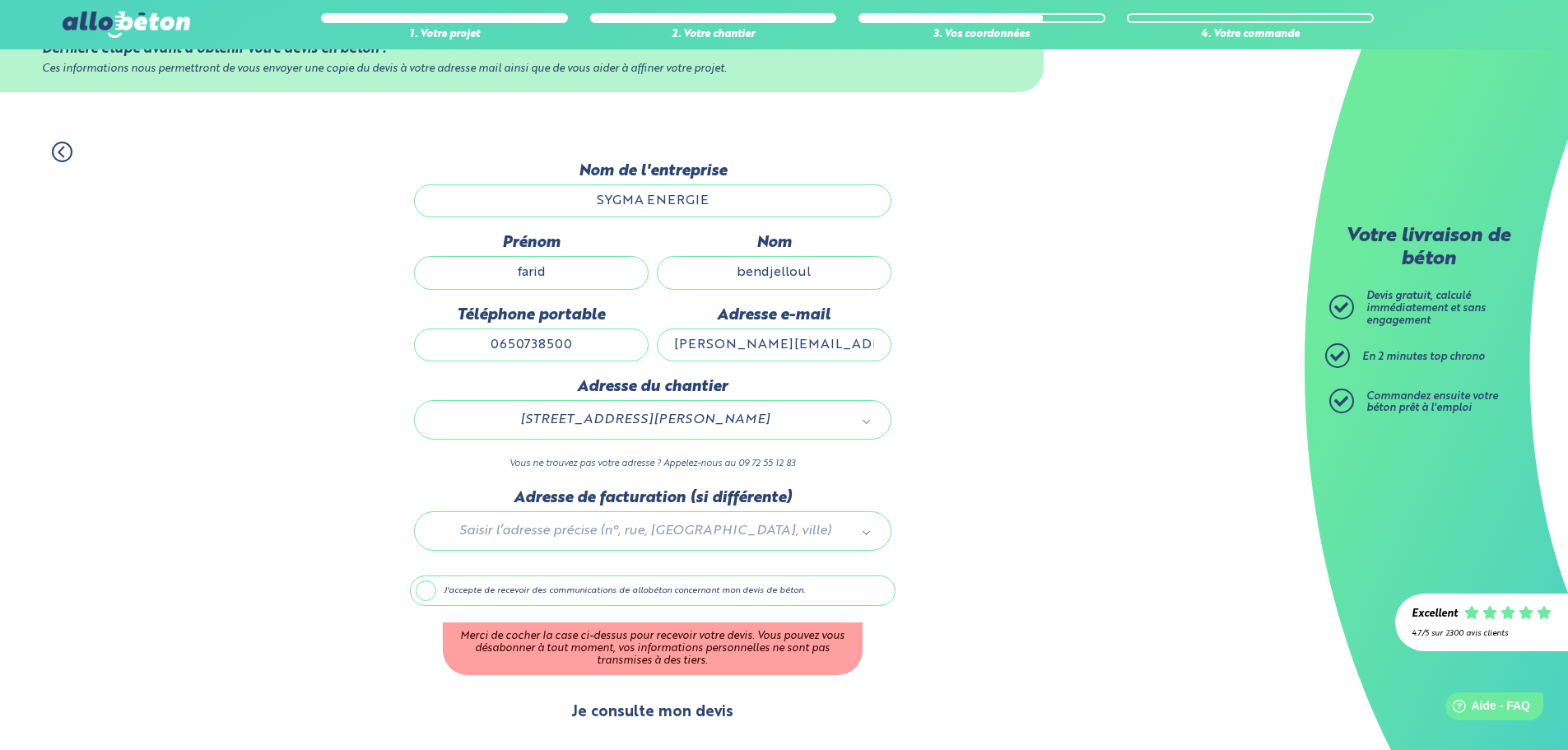
click at [637, 726] on button "Je consulte mon devis" at bounding box center [652, 713] width 195 height 42
click at [423, 590] on label "J'accepte de recevoir des communications de allobéton concernant mon devis de b…" at bounding box center [653, 591] width 486 height 31
click at [0, 0] on input "J'accepte de recevoir des communications de allobéton concernant mon devis de b…" at bounding box center [0, 0] width 0 height 0
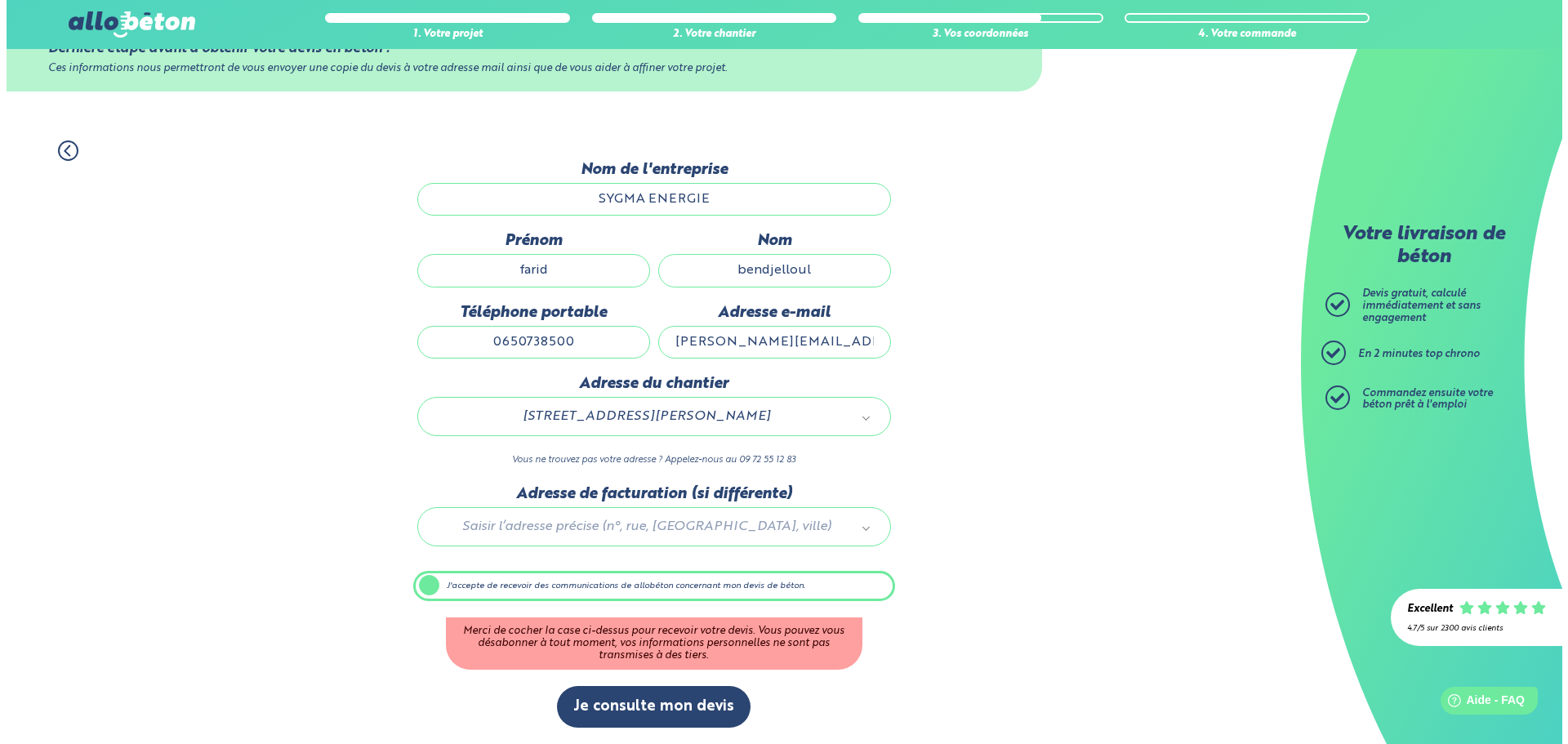
scroll to position [0, 0]
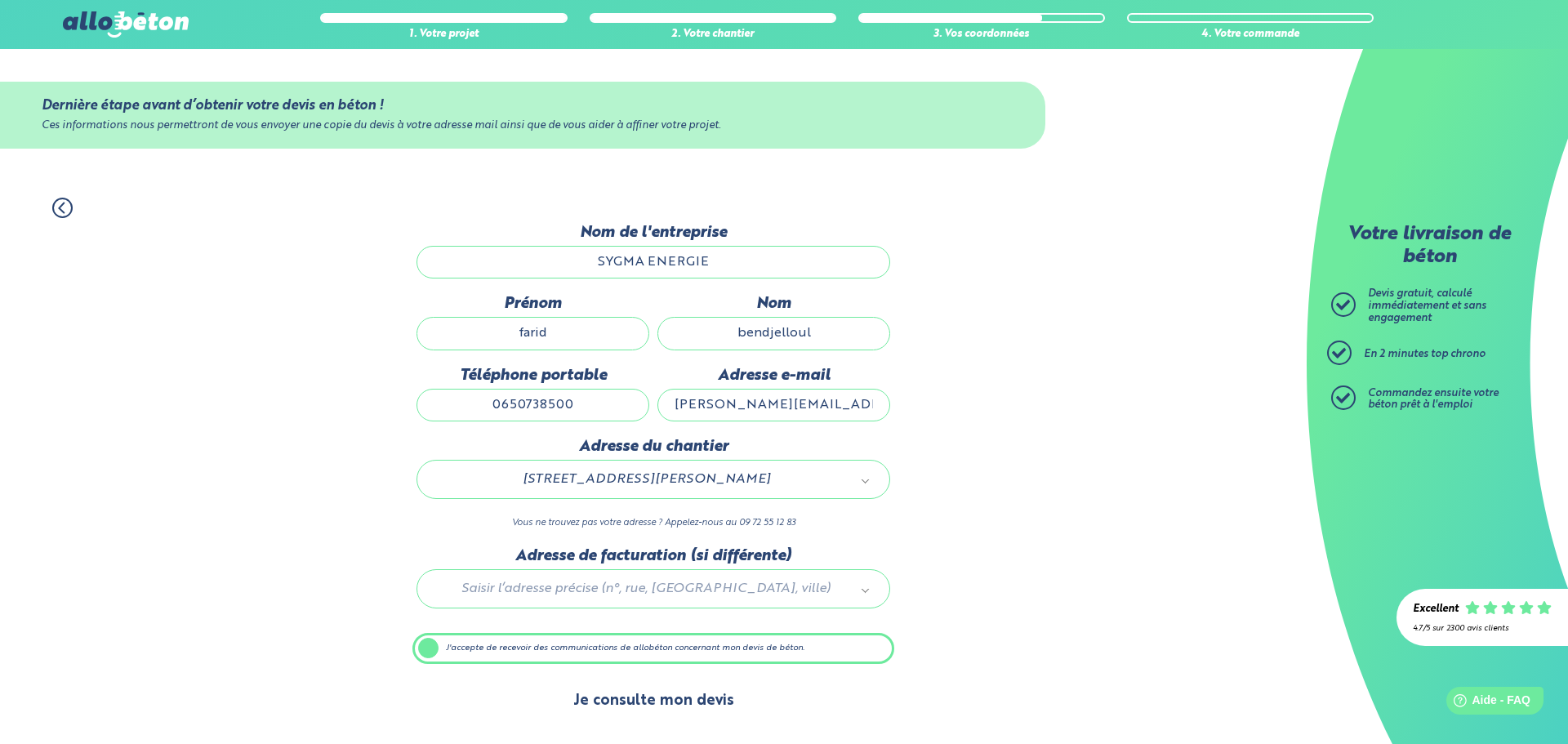
click at [666, 700] on button "Je consulte mon devis" at bounding box center [654, 701] width 194 height 41
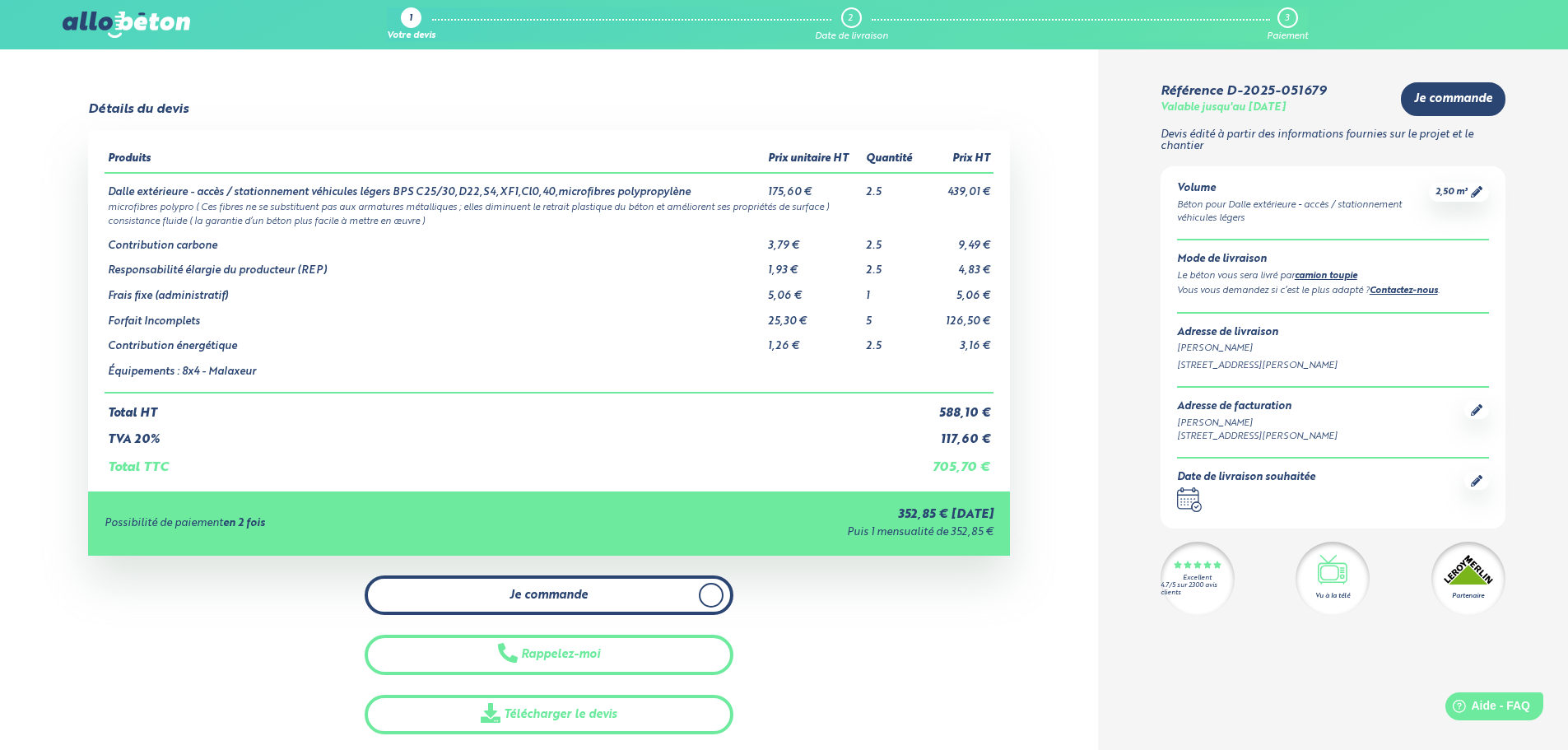
click at [577, 599] on span "Je commande" at bounding box center [548, 595] width 78 height 14
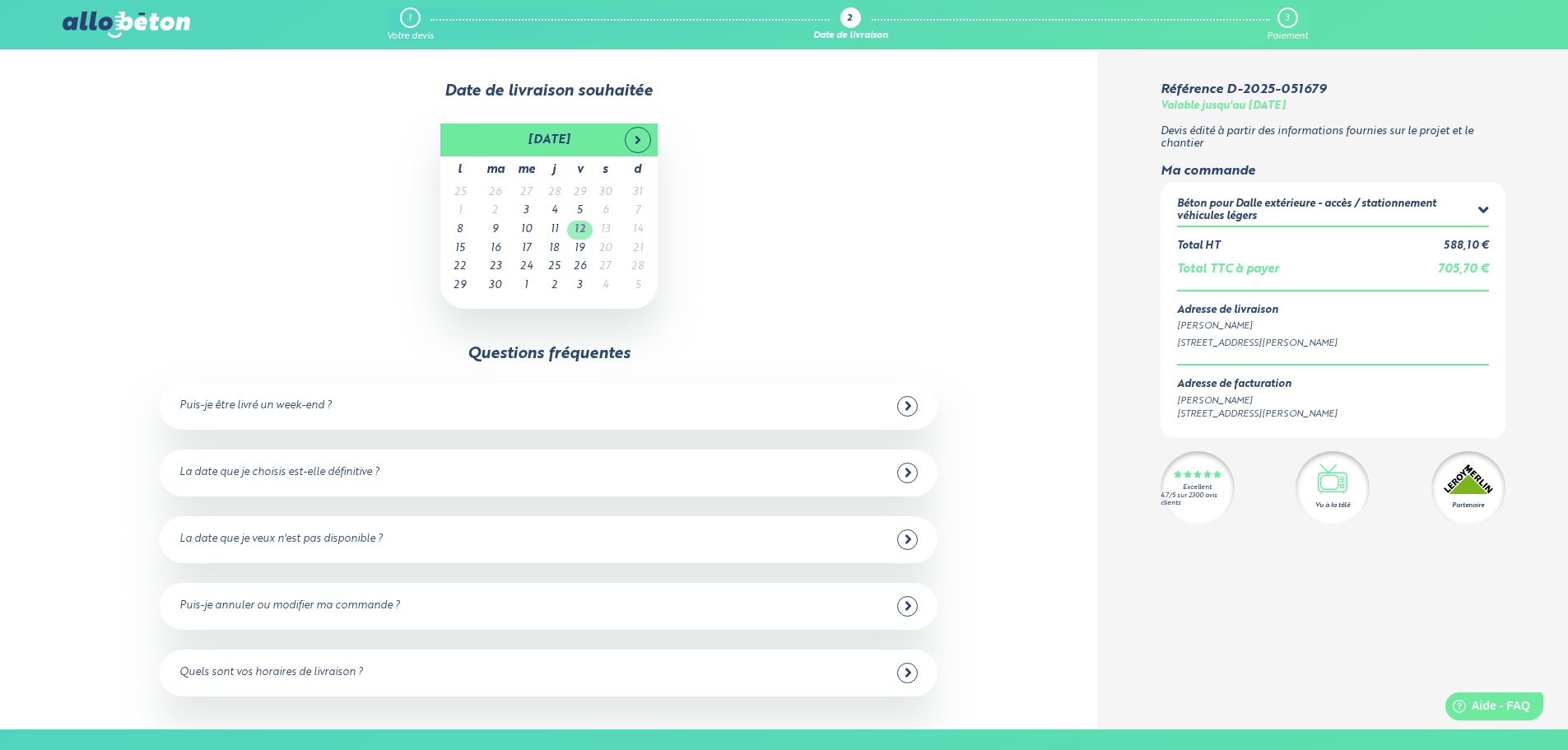
click at [568, 234] on td "12" at bounding box center [580, 230] width 25 height 19
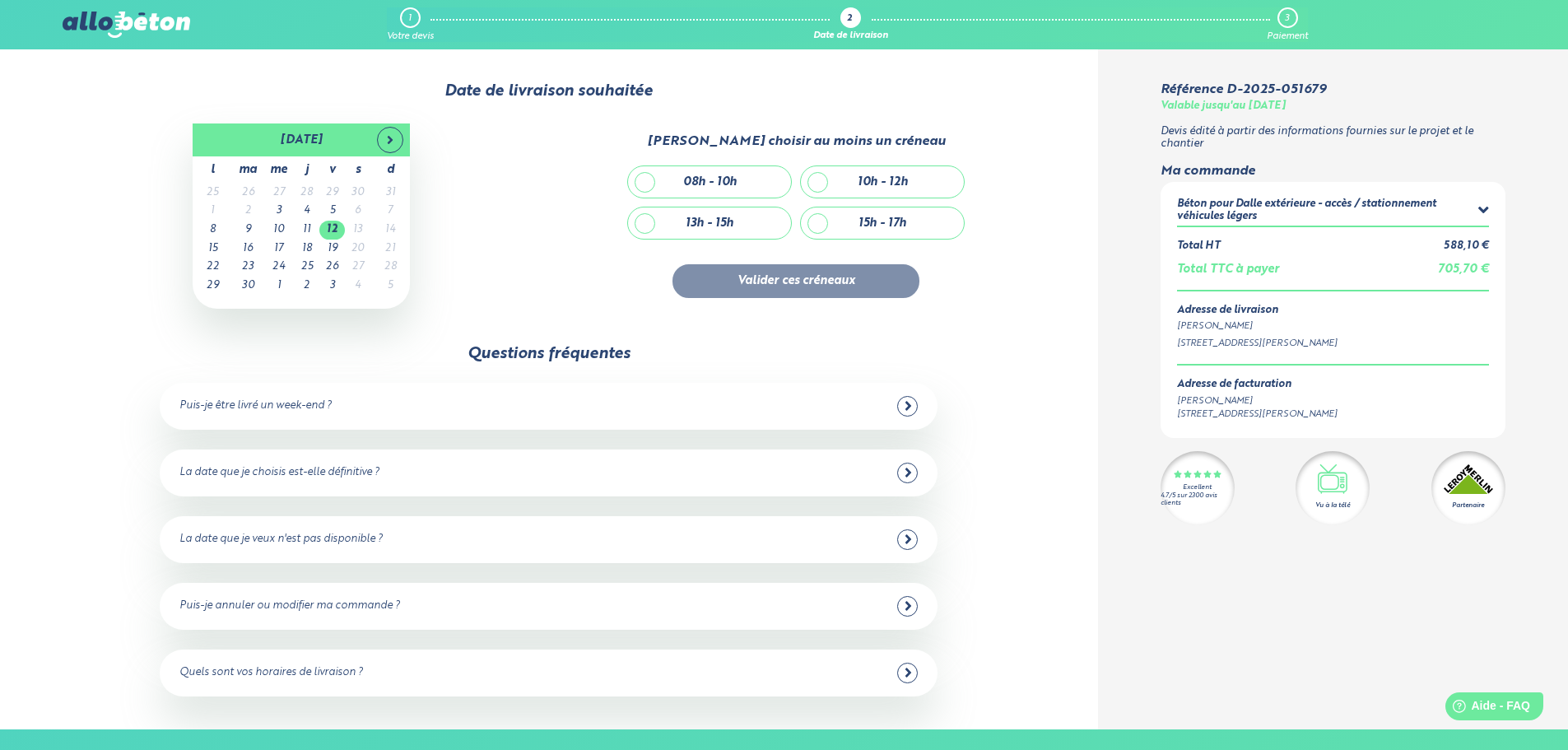
click at [646, 181] on div "08h - 10h" at bounding box center [710, 182] width 163 height 31
checkbox input "true"
click at [718, 280] on button "Valider ces créneaux" at bounding box center [796, 281] width 247 height 34
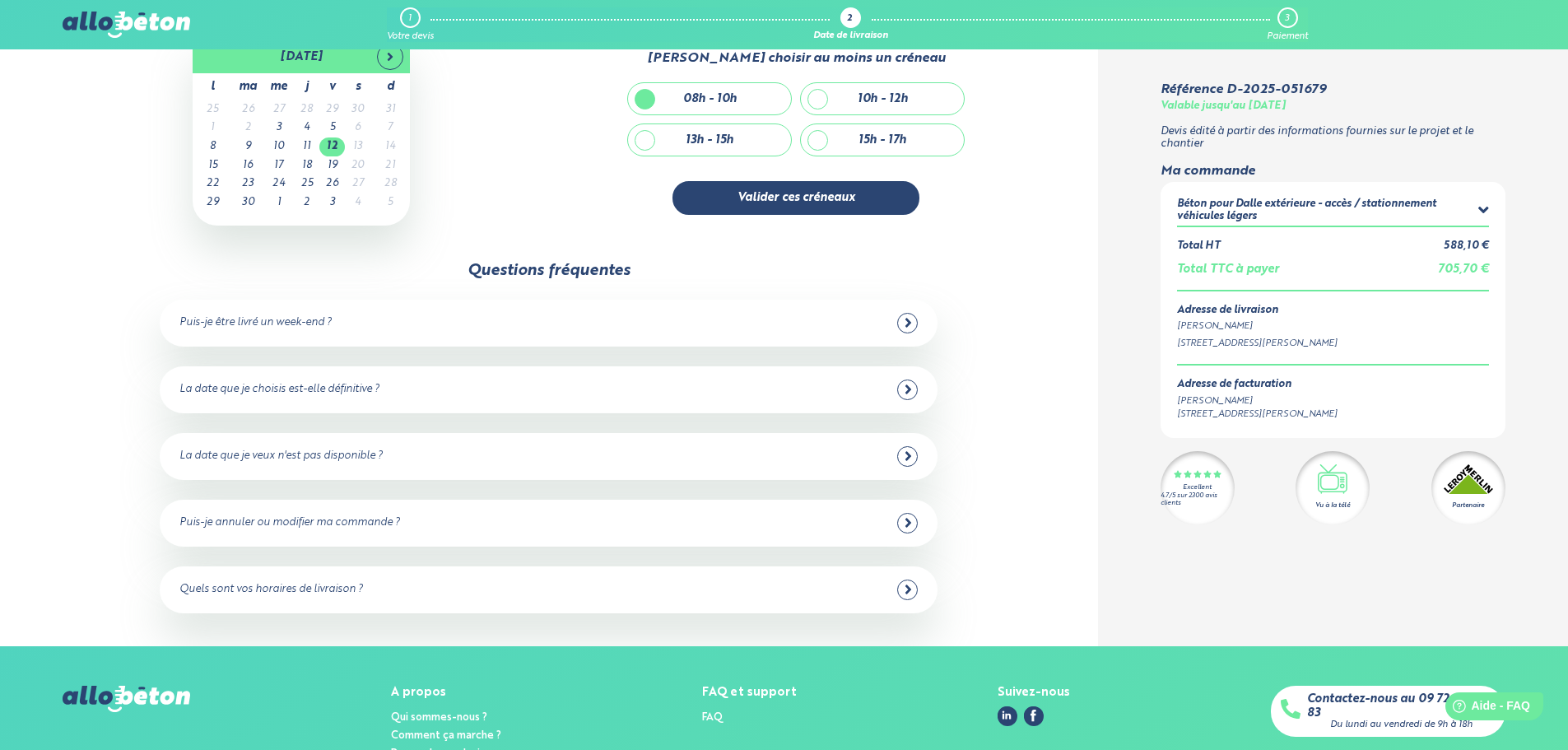
scroll to position [82, 0]
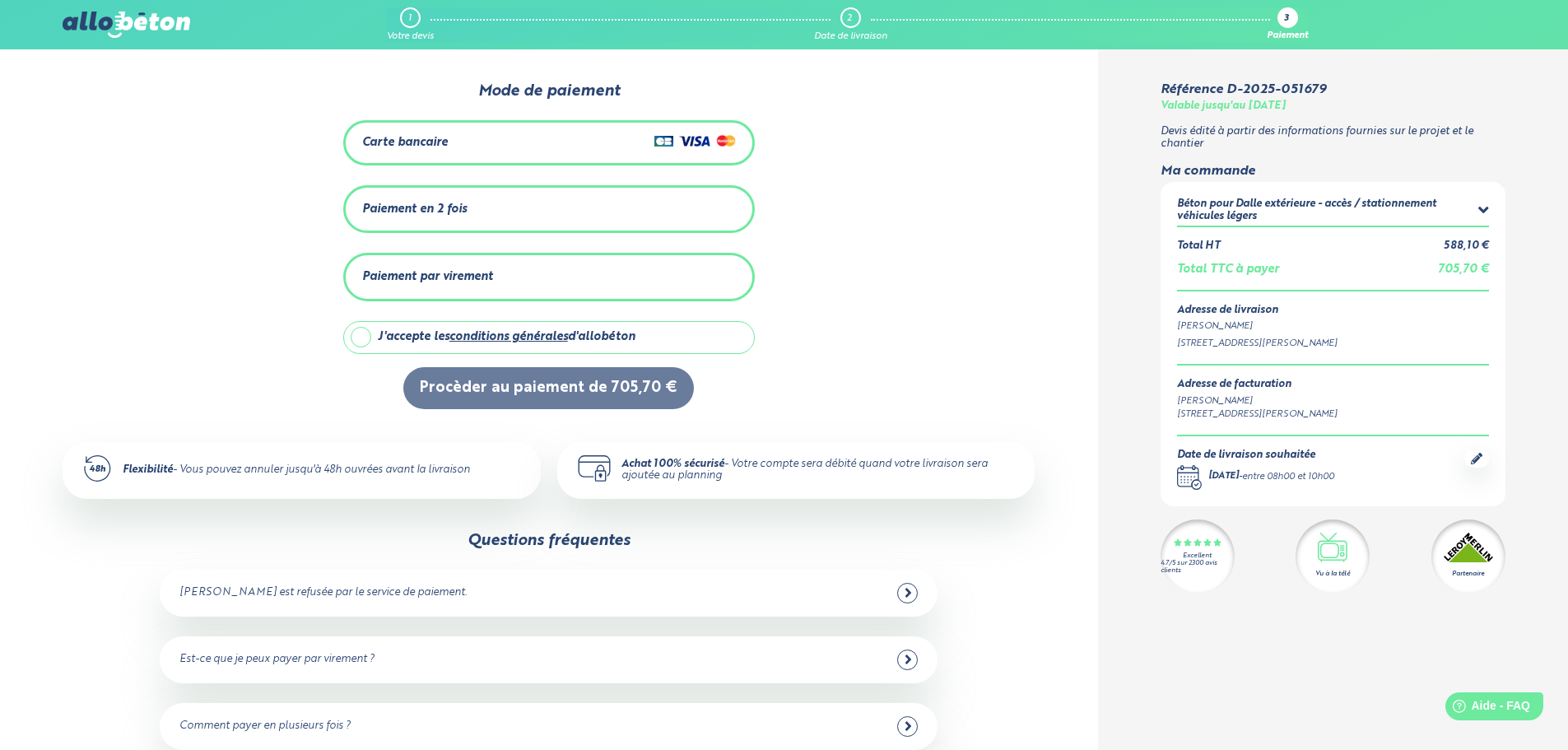
click at [568, 144] on div "Carte bancaire" at bounding box center [548, 143] width 374 height 24
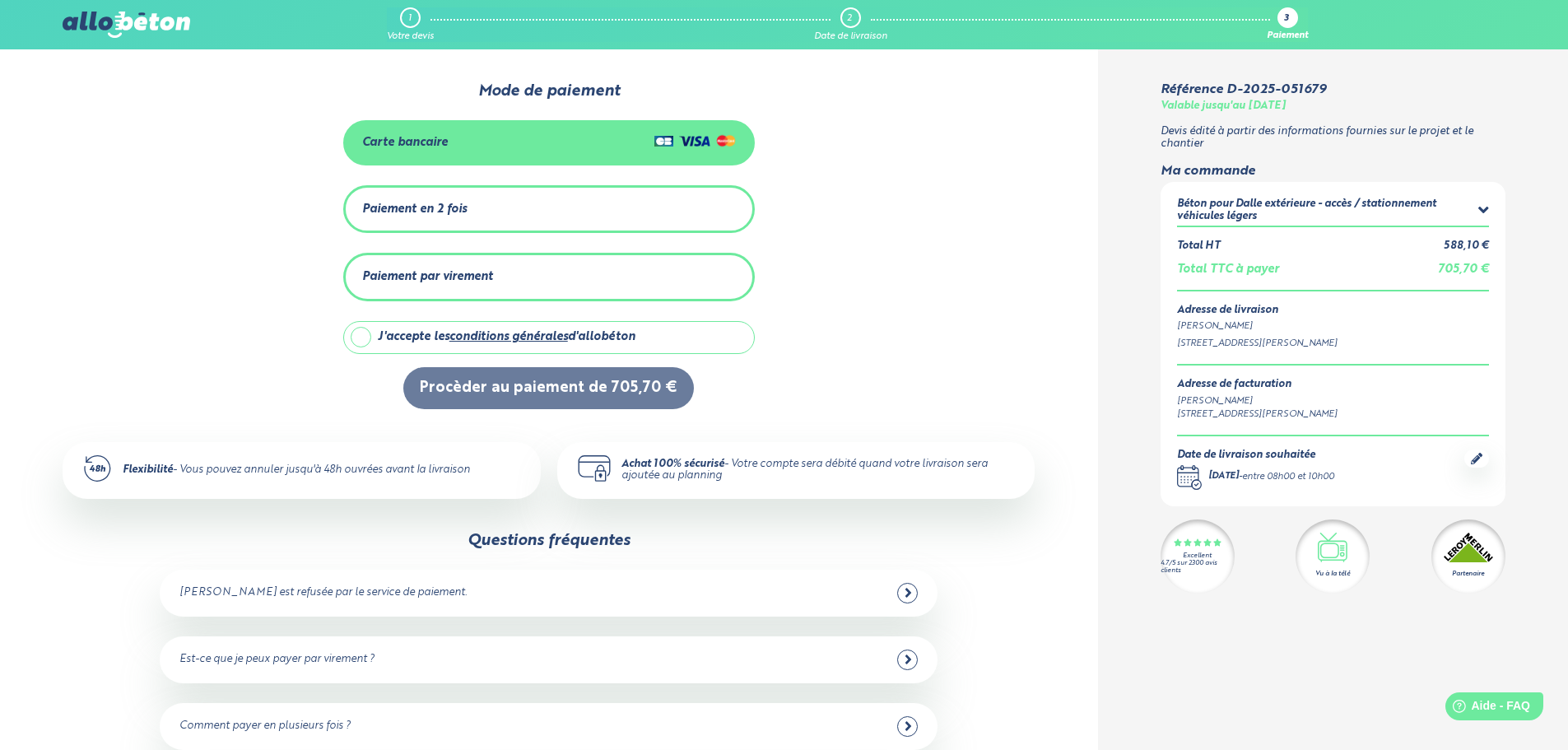
click at [365, 336] on label "J'accepte les conditions générales d'allobéton" at bounding box center [549, 338] width 411 height 33
checkbox input "true"
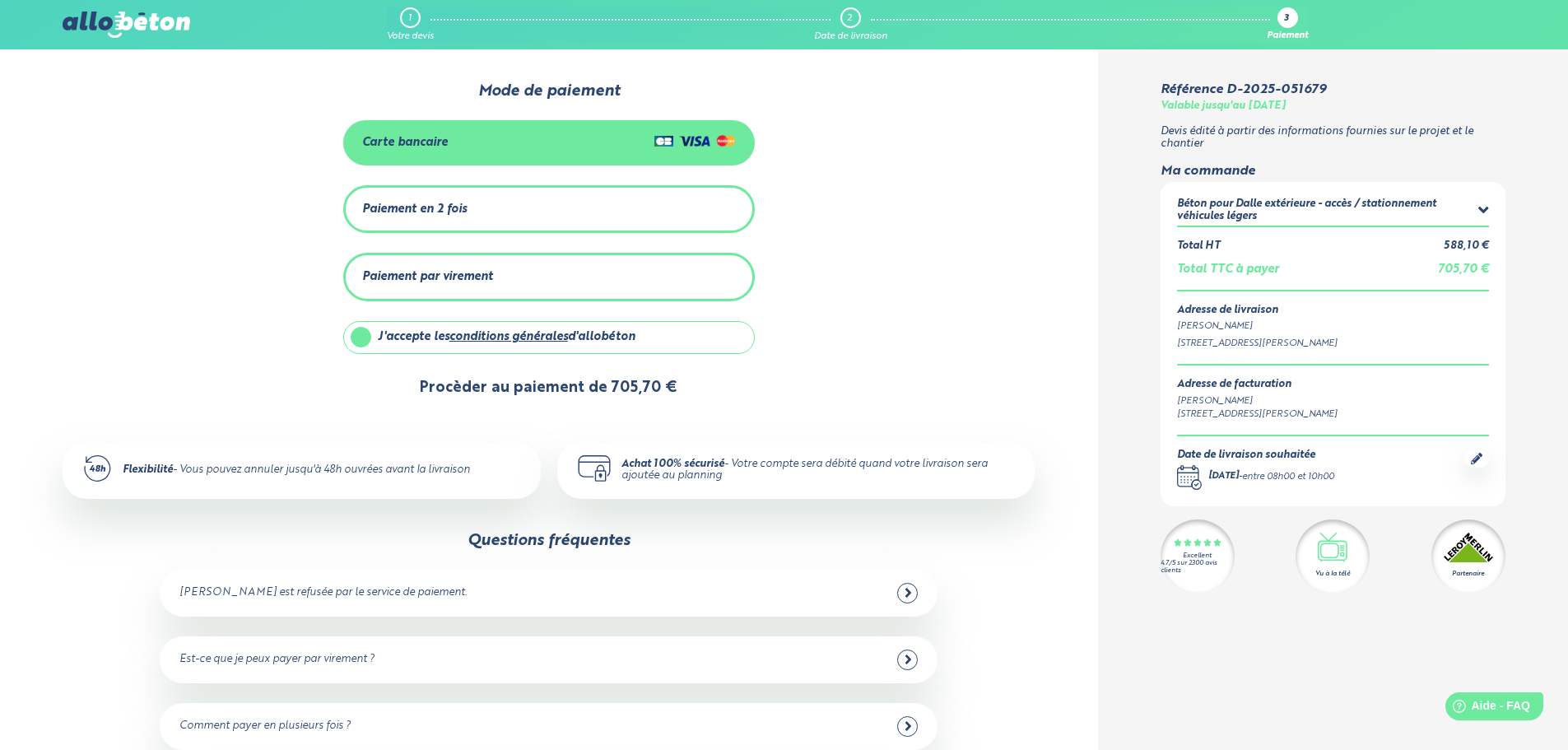
click at [536, 386] on button "Procèder au paiement de 705,70 €" at bounding box center [548, 388] width 291 height 42
